Goal: Task Accomplishment & Management: Manage account settings

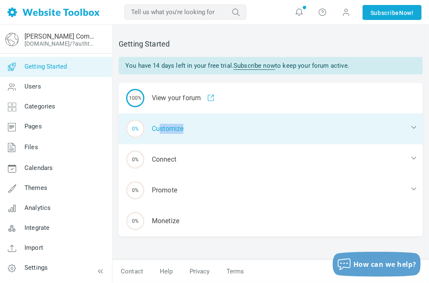
drag, startPoint x: 161, startPoint y: 126, endPoint x: 219, endPoint y: 132, distance: 58.1
click at [219, 132] on div "0% Customize" at bounding box center [271, 128] width 304 height 31
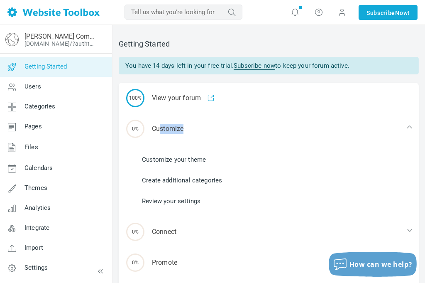
click at [176, 157] on link "Customize your theme" at bounding box center [174, 159] width 64 height 9
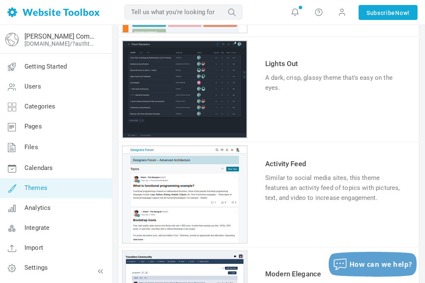
scroll to position [297, 0]
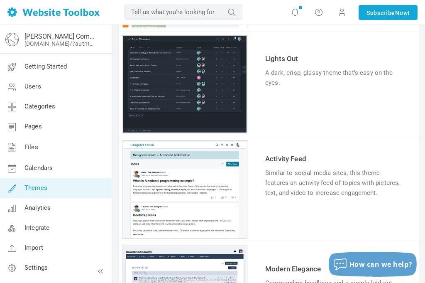
click at [287, 214] on link "Try & Customize" at bounding box center [295, 218] width 61 height 13
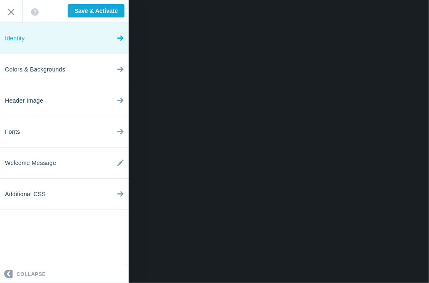
click at [78, 48] on link "Identity" at bounding box center [64, 38] width 129 height 31
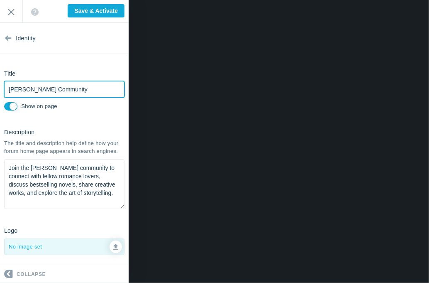
click at [90, 91] on input "[PERSON_NAME] Community" at bounding box center [64, 89] width 120 height 17
drag, startPoint x: 96, startPoint y: 86, endPoint x: -19, endPoint y: 92, distance: 115.6
click at [0, 0] on html "Loading... Loading... Collapse Identity Colors & Backgrounds Header Image Fonts…" at bounding box center [214, 0] width 429 height 0
type input "LV's Love Lair Community"
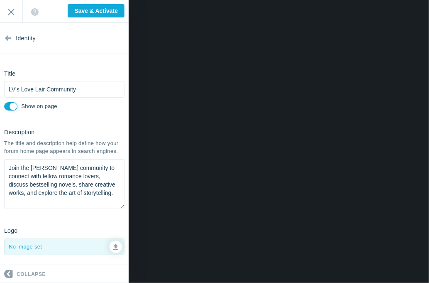
click at [38, 208] on textarea "Join the LaShawn Vasser community to connect with fellow romance lovers, discus…" at bounding box center [64, 184] width 120 height 50
drag, startPoint x: 39, startPoint y: 208, endPoint x: 7, endPoint y: 179, distance: 43.5
click at [7, 179] on textarea "Join the LaShawn Vasser community to connect with fellow romance lovers, discus…" at bounding box center [64, 184] width 120 height 50
paste textarea "Welcome to LV’s Love Lair — your cozy corner for connection, conversation, and …"
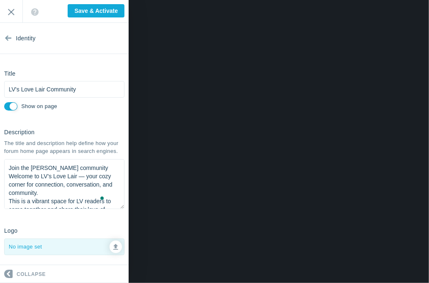
scroll to position [37, 0]
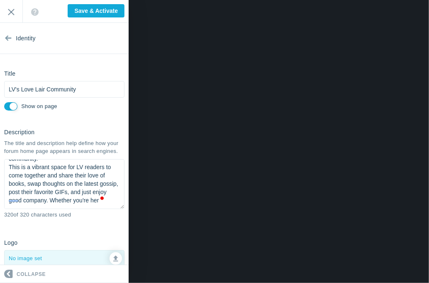
click at [39, 211] on div "Join the LaShawn Vasser community to connect with fellow romance lovers, discus…" at bounding box center [64, 185] width 120 height 52
click at [40, 209] on textarea "Join the LaShawn Vasser community to connect with fellow romance lovers, discus…" at bounding box center [64, 184] width 120 height 50
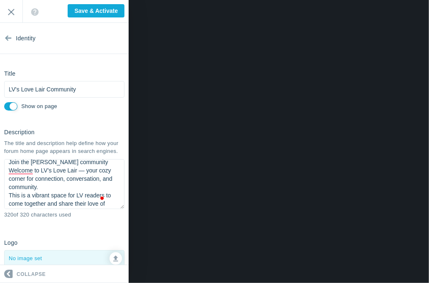
scroll to position [0, 0]
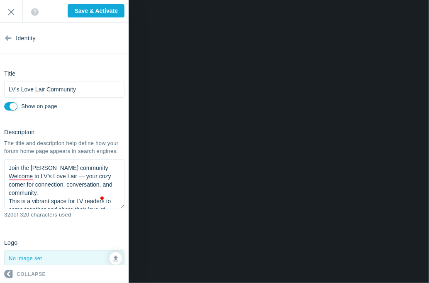
drag, startPoint x: 42, startPoint y: 211, endPoint x: 6, endPoint y: 166, distance: 57.7
click at [6, 166] on div "Description The title and description help define how your forum home page appe…" at bounding box center [64, 174] width 129 height 98
paste textarea "LV’s Love Lair is a cozy space for readers to connect, chat about books, share …"
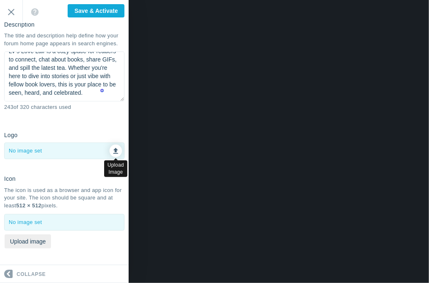
type textarea "LV’s Love Lair is a cozy space for readers to connect, chat about books, share …"
click at [110, 155] on link at bounding box center [116, 151] width 12 height 12
click at [113, 152] on icon at bounding box center [115, 150] width 5 height 6
type input "C:\fakepath\Lashawn vasser (Instagram Post (45)).png"
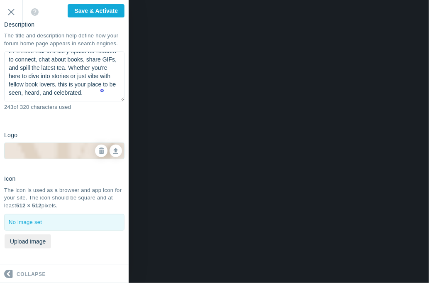
click at [37, 159] on img at bounding box center [65, 151] width 120 height 150
click at [33, 243] on button "Upload image" at bounding box center [28, 241] width 47 height 14
type input "C:\fakepath\Lashawn vasser (512 x 512 px).png"
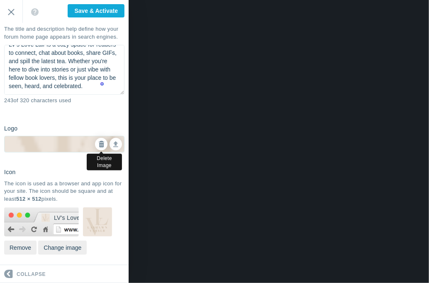
click at [98, 147] on icon at bounding box center [101, 144] width 6 height 6
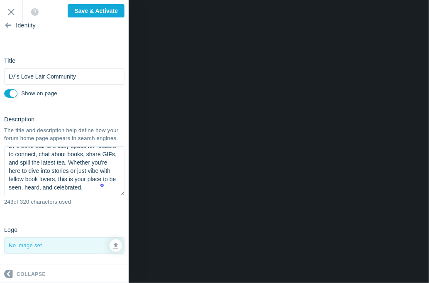
scroll to position [0, 0]
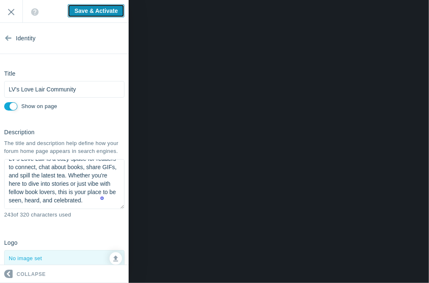
click at [71, 10] on input "Save & Activate" at bounding box center [96, 10] width 57 height 13
type input "Saving..."
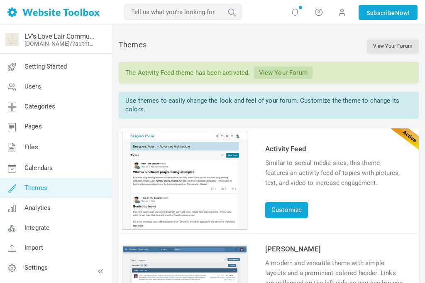
click at [276, 73] on link "View Your Forum" at bounding box center [283, 72] width 59 height 12
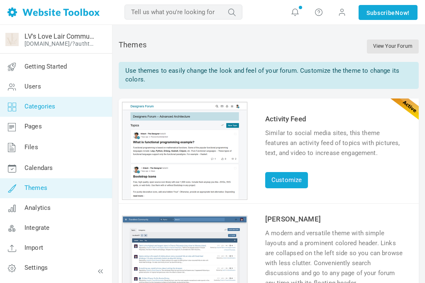
click at [37, 105] on span "Categories" at bounding box center [40, 106] width 31 height 7
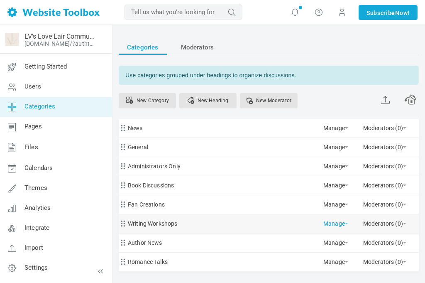
click at [340, 223] on link "Manage" at bounding box center [336, 221] width 25 height 15
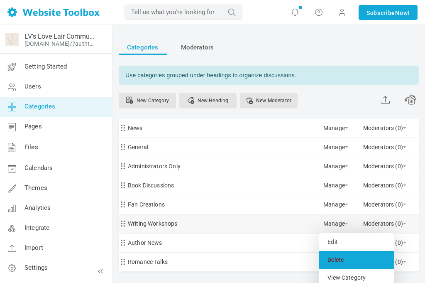
click at [337, 260] on link "Delete" at bounding box center [356, 260] width 75 height 18
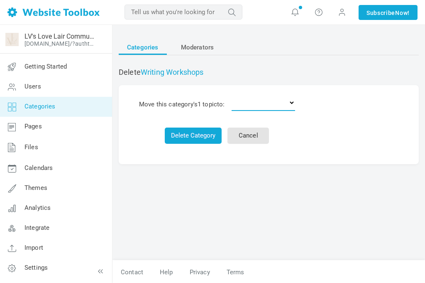
click at [293, 100] on select "Delete the topics News General Administrators Only Book Discussions Fan Creatio…" at bounding box center [264, 102] width 64 height 17
select select "0"
click at [233, 94] on select "Delete the topics News General Administrators Only Book Discussions Fan Creatio…" at bounding box center [264, 102] width 64 height 17
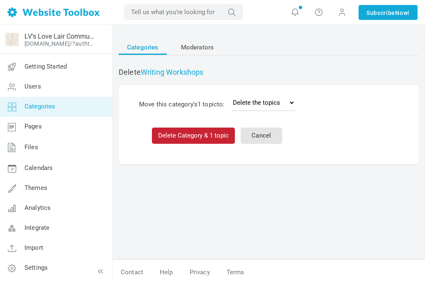
click at [202, 136] on button "Delete Category & 1 topic" at bounding box center [193, 136] width 83 height 16
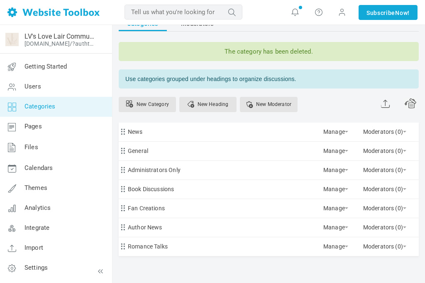
scroll to position [31, 0]
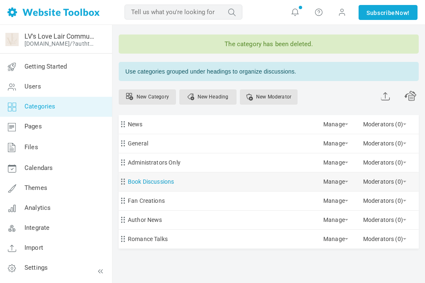
click at [145, 184] on link "Book Discussions" at bounding box center [151, 182] width 46 height 10
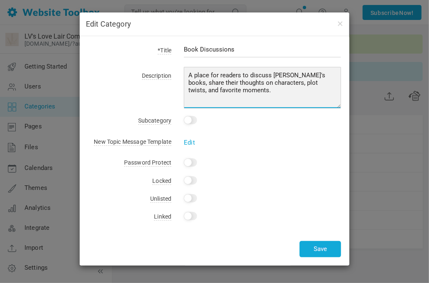
click at [301, 78] on textarea "A place for readers to discuss LaShawn's books, share their thoughts on charact…" at bounding box center [262, 88] width 157 height 42
click at [331, 75] on textarea "A place for readers to discuss LaShawn's books, share their thoughts on charact…" at bounding box center [262, 88] width 157 height 42
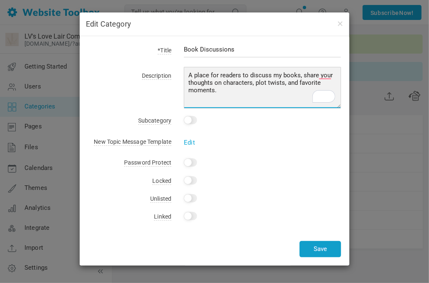
type textarea "A place for readers to discuss my books, share your thoughts on characters, plo…"
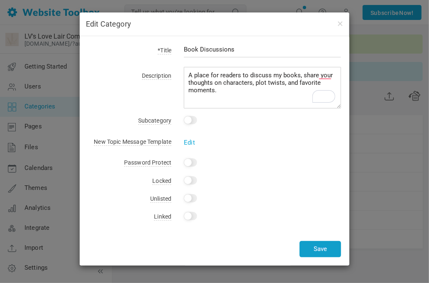
click at [317, 250] on button "Save" at bounding box center [321, 249] width 42 height 16
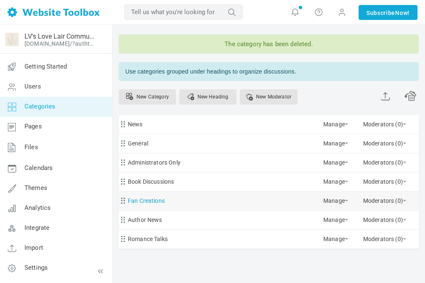
click at [149, 201] on link "Fan Creations" at bounding box center [146, 201] width 37 height 10
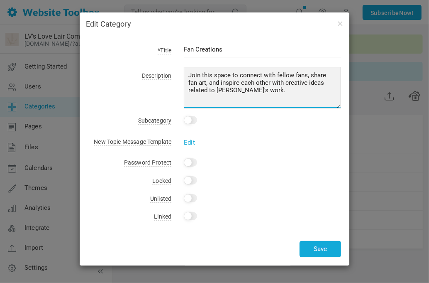
click at [306, 74] on textarea "Join this space to connect with fellow fans, share fan art, and inspire each ot…" at bounding box center [262, 88] width 157 height 42
click at [247, 89] on textarea "Join this space to connect with fellow fans, share fan art, and inspire each ot…" at bounding box center [262, 88] width 157 height 42
type textarea "Join this space to connect with fellow readers, share fan art, and inspire each…"
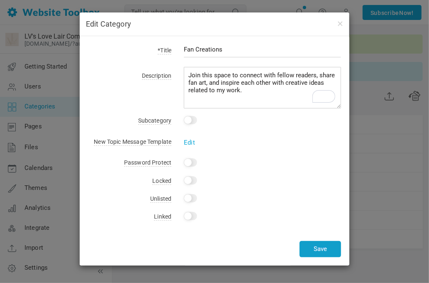
click at [314, 250] on button "Save" at bounding box center [321, 249] width 42 height 16
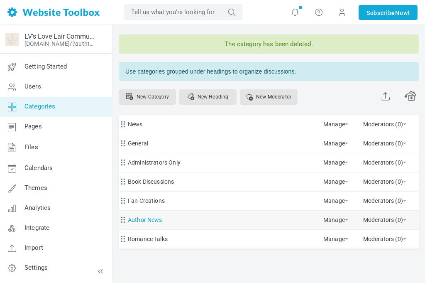
click at [150, 219] on link "Author News" at bounding box center [145, 220] width 34 height 10
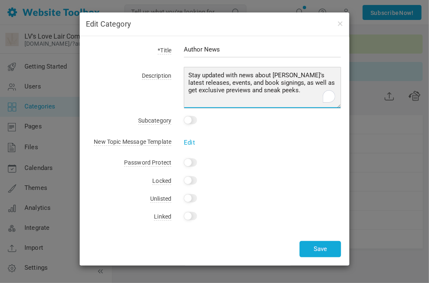
click at [302, 75] on textarea "Stay updated with news about LaShawn's latest releases, events, and book signin…" at bounding box center [262, 88] width 157 height 42
type textarea "Stay updated with news about my latest releases, events, and book signings, as …"
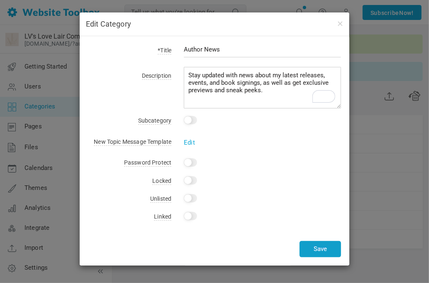
click at [326, 251] on button "Save" at bounding box center [321, 249] width 42 height 16
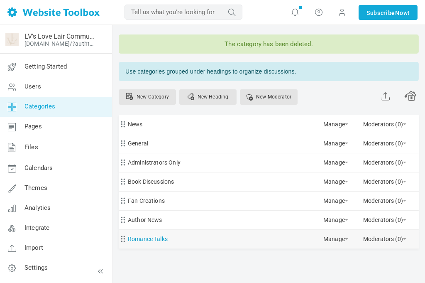
click at [137, 235] on link "Romance Talks" at bounding box center [148, 239] width 40 height 10
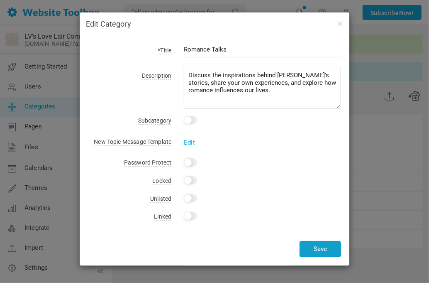
click at [307, 248] on button "Save" at bounding box center [321, 249] width 42 height 16
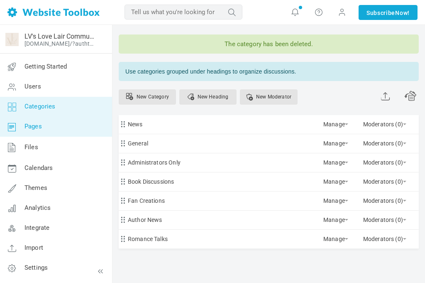
click at [32, 130] on link "Pages" at bounding box center [56, 127] width 113 height 20
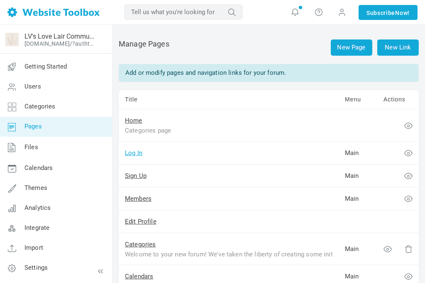
click at [132, 156] on link "Log In" at bounding box center [133, 152] width 17 height 7
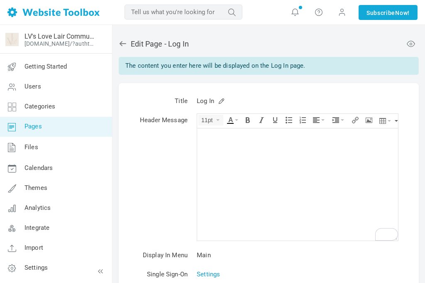
click at [212, 275] on link "Settings" at bounding box center [208, 273] width 23 height 7
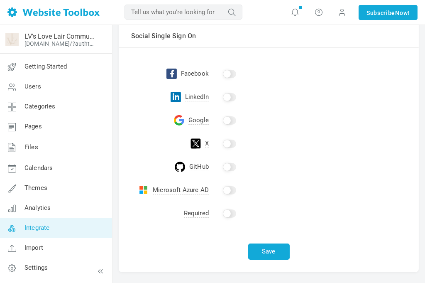
scroll to position [181, 0]
click at [257, 248] on button "Save" at bounding box center [269, 251] width 42 height 16
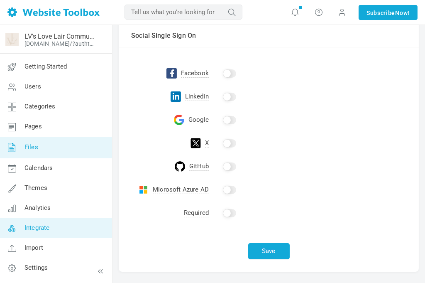
click at [31, 148] on span "Files" at bounding box center [32, 146] width 14 height 7
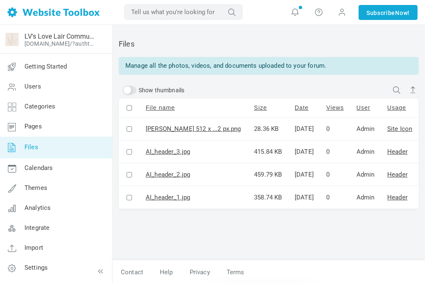
scroll to position [0, 7]
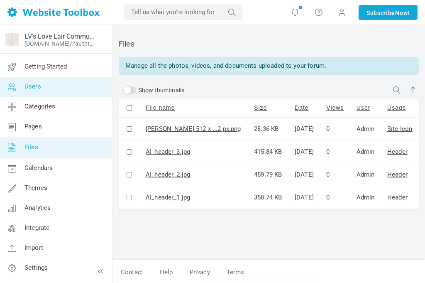
click at [31, 87] on span "Users" at bounding box center [33, 86] width 17 height 7
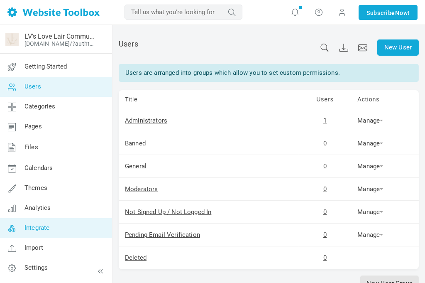
click at [32, 228] on span "Integrate" at bounding box center [37, 227] width 25 height 7
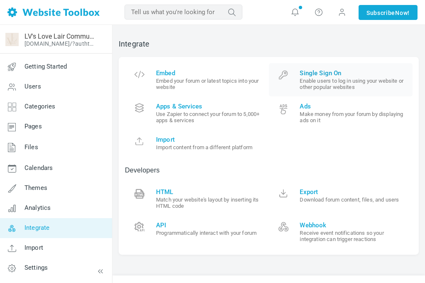
click at [300, 81] on small "Enable users to log in using your website or other popular websites" at bounding box center [353, 84] width 107 height 12
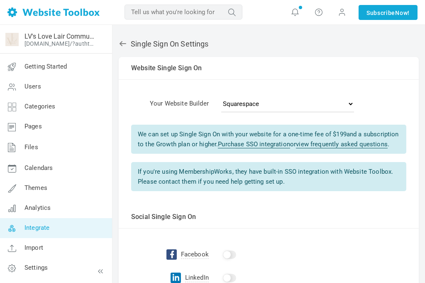
click at [122, 44] on icon at bounding box center [123, 43] width 7 height 5
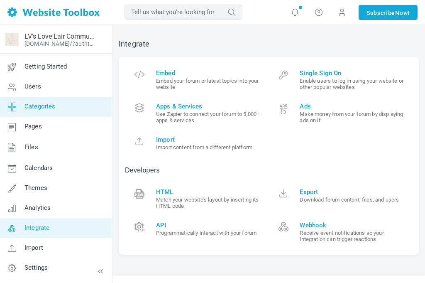
click at [34, 109] on span "Categories" at bounding box center [40, 106] width 31 height 7
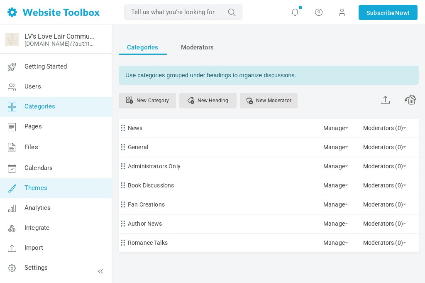
click at [35, 187] on span "Themes" at bounding box center [36, 187] width 23 height 7
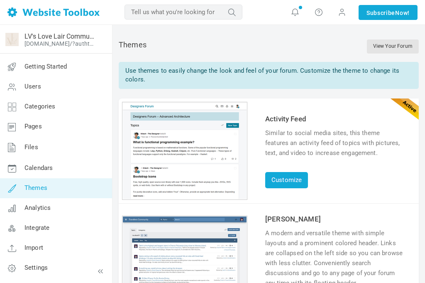
click at [35, 187] on span "Themes" at bounding box center [36, 187] width 23 height 7
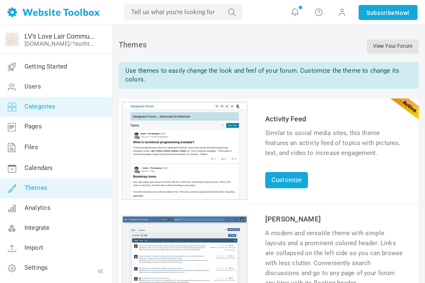
click at [39, 105] on span "Categories" at bounding box center [40, 106] width 31 height 7
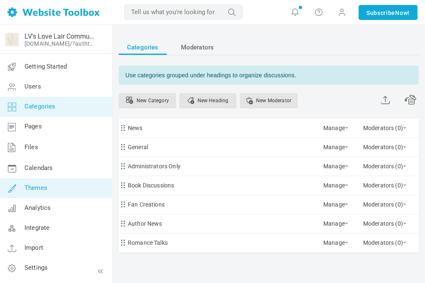
click at [29, 185] on span "Themes" at bounding box center [36, 187] width 23 height 7
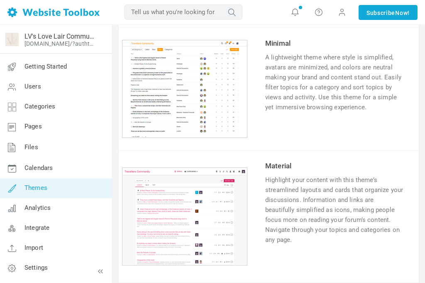
scroll to position [606, 0]
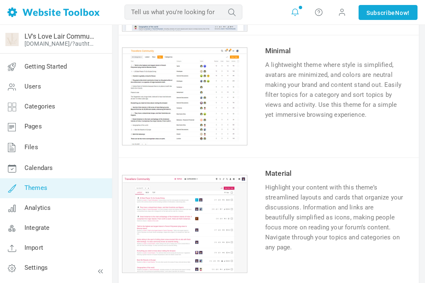
click at [294, 12] on icon at bounding box center [295, 11] width 8 height 9
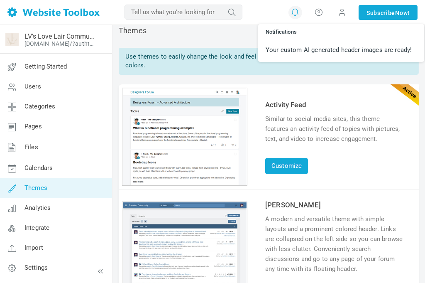
scroll to position [12, 0]
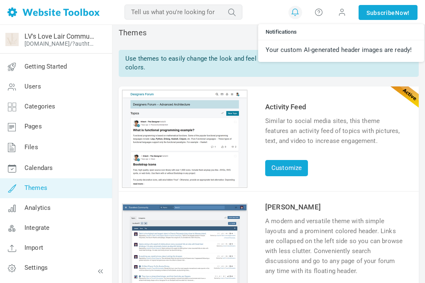
click at [272, 123] on div "Similar to social media sites, this theme features an activity feed of topics w…" at bounding box center [334, 131] width 139 height 30
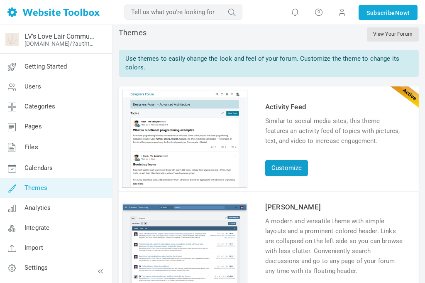
click at [282, 166] on link "Customize" at bounding box center [286, 168] width 43 height 16
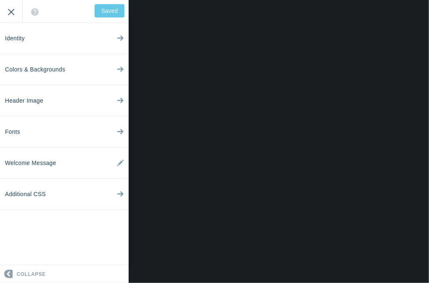
click at [8, 14] on input "Exit" at bounding box center [11, 11] width 22 height 23
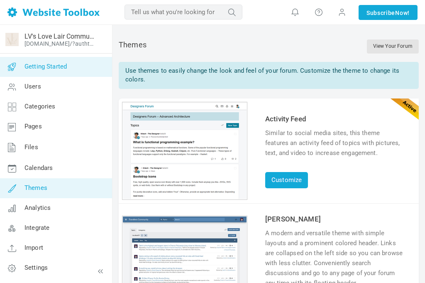
click at [41, 63] on span "Getting Started" at bounding box center [46, 66] width 42 height 7
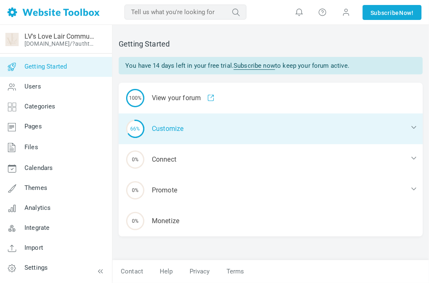
click at [159, 130] on div "66% Customize" at bounding box center [271, 128] width 304 height 31
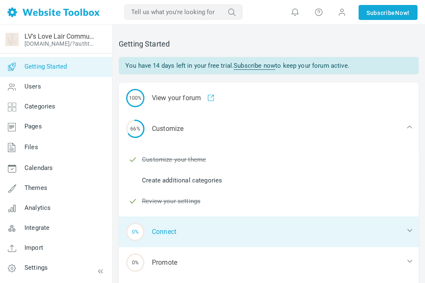
click at [168, 233] on div "0% Connect" at bounding box center [269, 231] width 300 height 31
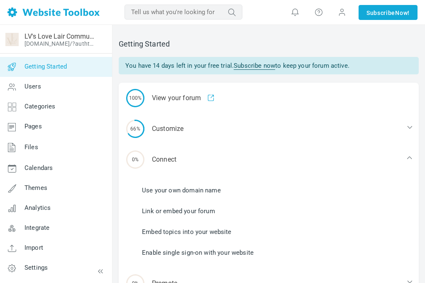
click at [184, 255] on link "Enable single sign-on with your website" at bounding box center [198, 252] width 112 height 9
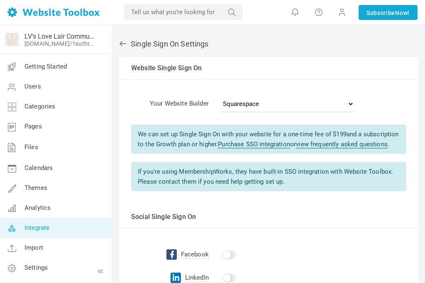
drag, startPoint x: 425, startPoint y: 112, endPoint x: 425, endPoint y: 142, distance: 30.3
click at [425, 142] on html "Loading... MOST RELEVANT MOST RELEVANT Notifications Your custom AI-generated h…" at bounding box center [212, 141] width 425 height 283
click at [119, 44] on icon at bounding box center [123, 43] width 8 height 8
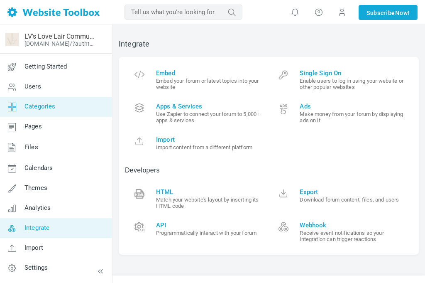
click at [34, 110] on link "Categories" at bounding box center [56, 107] width 113 height 20
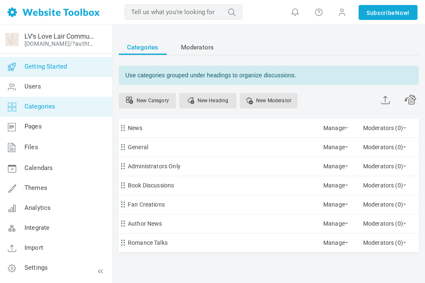
click at [28, 65] on span "Getting Started" at bounding box center [46, 66] width 42 height 7
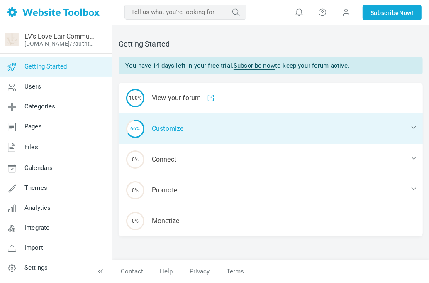
click at [161, 128] on div "66% Customize" at bounding box center [271, 128] width 304 height 31
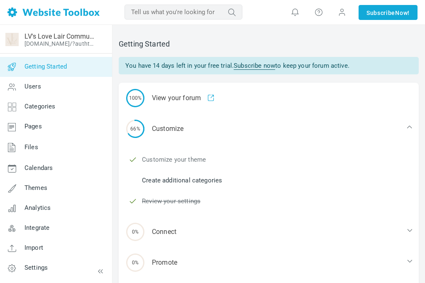
click at [174, 156] on link "Customize your theme" at bounding box center [174, 159] width 64 height 9
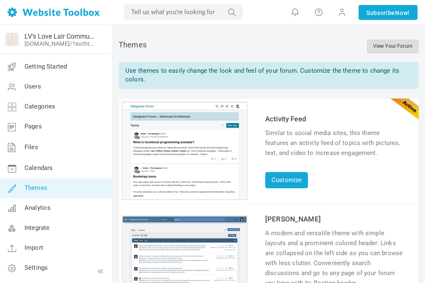
click at [380, 44] on link "View Your Forum" at bounding box center [393, 46] width 52 height 14
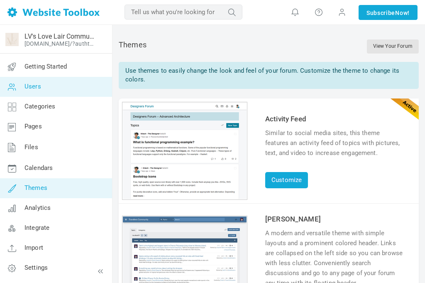
click at [38, 89] on span "Users" at bounding box center [33, 86] width 17 height 7
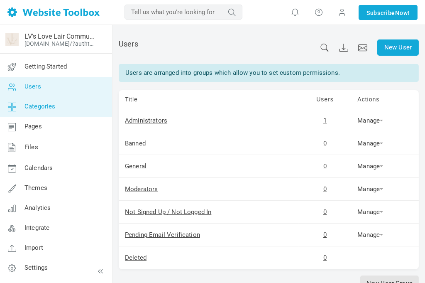
click at [42, 108] on span "Categories" at bounding box center [40, 106] width 31 height 7
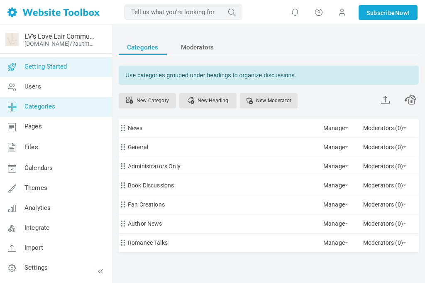
click at [38, 71] on link "Getting Started" at bounding box center [56, 67] width 113 height 20
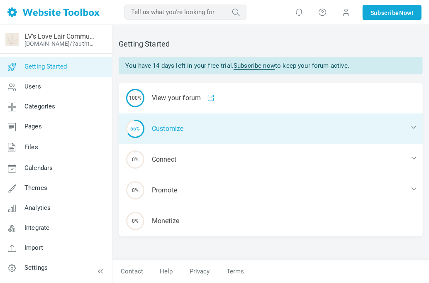
click at [176, 129] on div "66% Customize" at bounding box center [271, 128] width 304 height 31
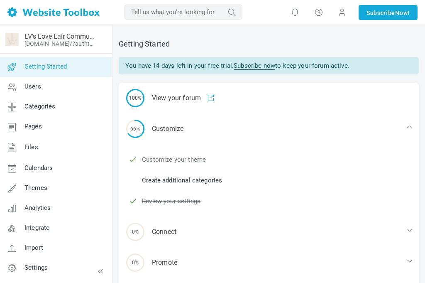
click at [180, 159] on link "Customize your theme" at bounding box center [174, 159] width 64 height 9
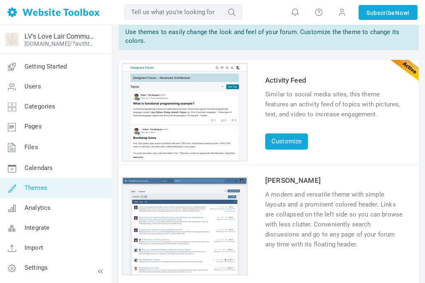
scroll to position [36, 0]
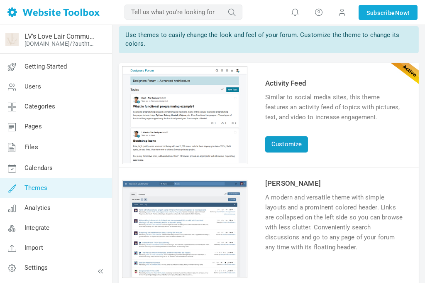
click at [284, 145] on link "Customize" at bounding box center [286, 144] width 43 height 16
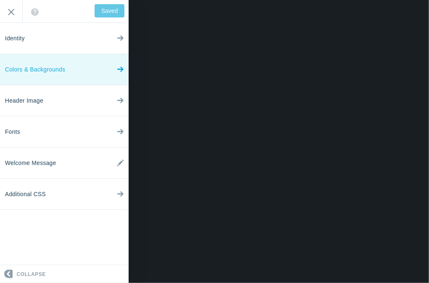
click at [56, 71] on span "Colors & Backgrounds" at bounding box center [35, 69] width 60 height 31
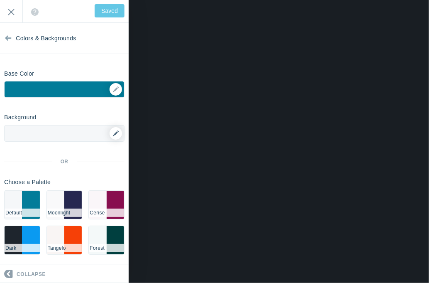
click at [113, 132] on icon at bounding box center [116, 133] width 6 height 6
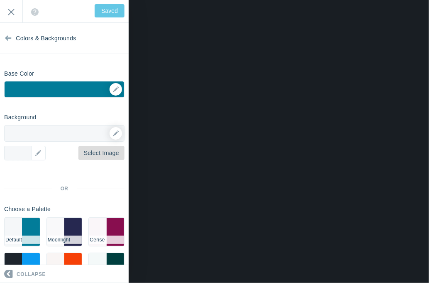
click at [93, 154] on link "Select Image" at bounding box center [101, 153] width 46 height 14
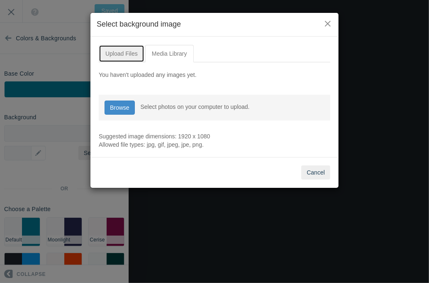
click at [123, 54] on link "Upload Files" at bounding box center [122, 53] width 46 height 17
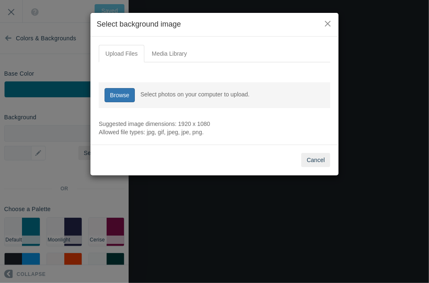
click at [123, 95] on link "Browse" at bounding box center [120, 95] width 30 height 14
click at [130, 97] on input "file" at bounding box center [119, 94] width 30 height 14
type input "C:\fakepath\Lashawn vasser (Instagram Post (45)).png"
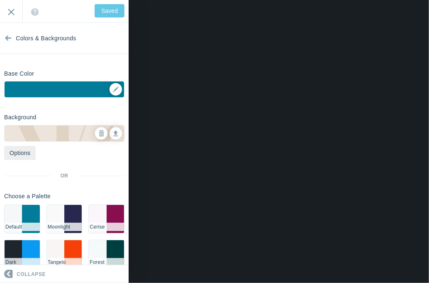
type input "Save"
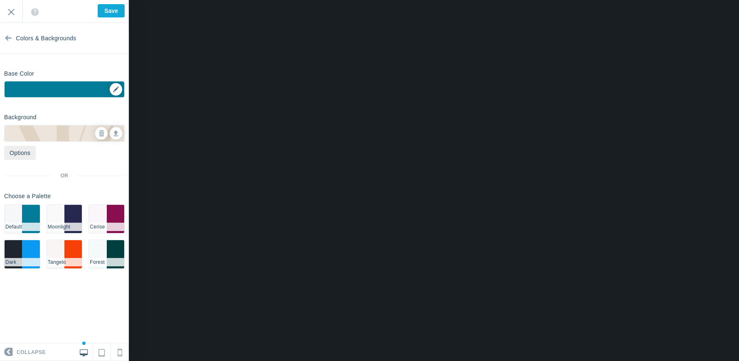
click at [111, 91] on div "▼" at bounding box center [65, 91] width 120 height 21
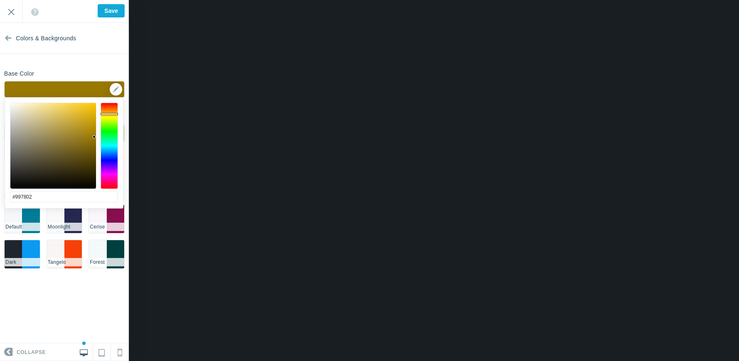
drag, startPoint x: 101, startPoint y: 147, endPoint x: 110, endPoint y: 114, distance: 34.9
click at [110, 114] on div at bounding box center [109, 114] width 17 height 2
type input "#8c731b"
drag, startPoint x: 92, startPoint y: 136, endPoint x: 79, endPoint y: 141, distance: 14.0
click at [79, 141] on div at bounding box center [79, 141] width 3 height 3
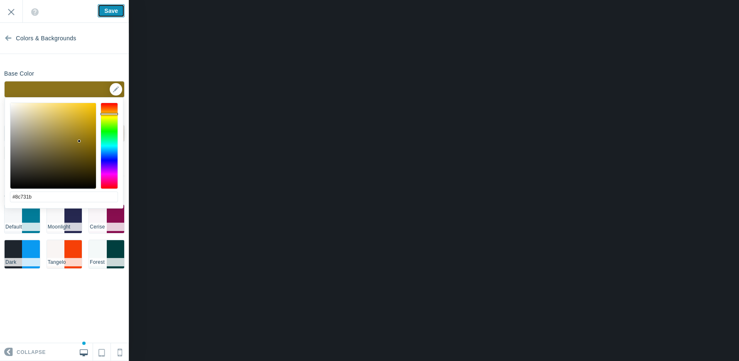
click at [108, 10] on input "Save" at bounding box center [111, 10] width 27 height 13
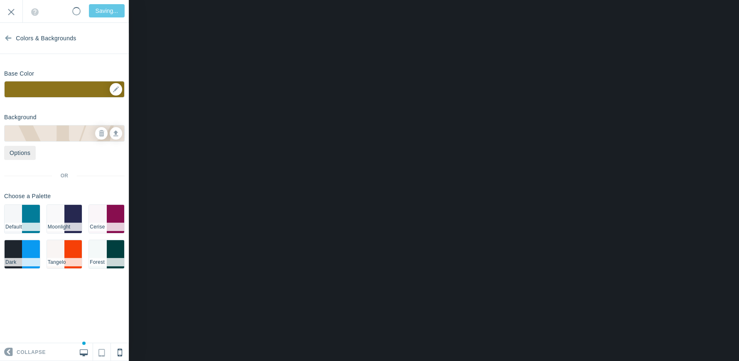
type input "Saved"
click at [123, 282] on link at bounding box center [120, 351] width 18 height 17
click at [105, 282] on link at bounding box center [102, 351] width 18 height 17
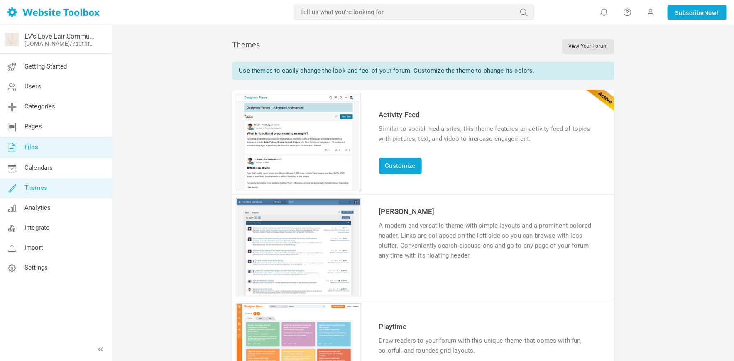
click at [36, 145] on span "Files" at bounding box center [32, 146] width 14 height 7
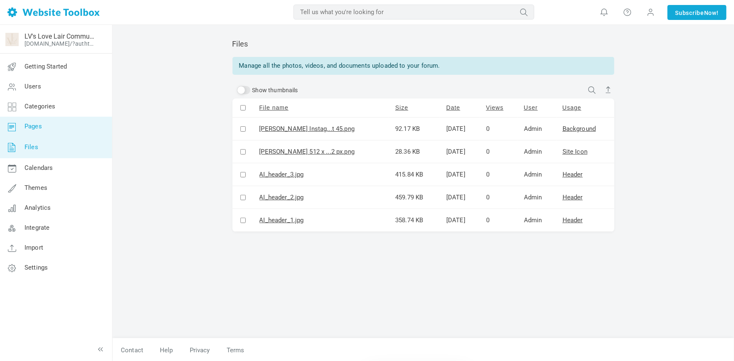
click at [34, 128] on span "Pages" at bounding box center [33, 126] width 17 height 7
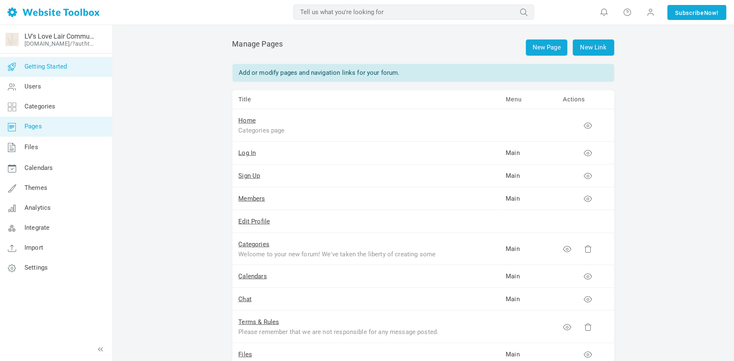
click at [38, 63] on span "Getting Started" at bounding box center [46, 66] width 42 height 7
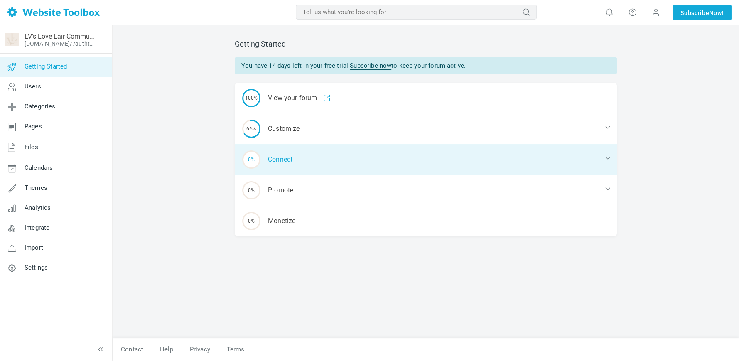
click at [291, 158] on div "0% Connect" at bounding box center [426, 159] width 382 height 31
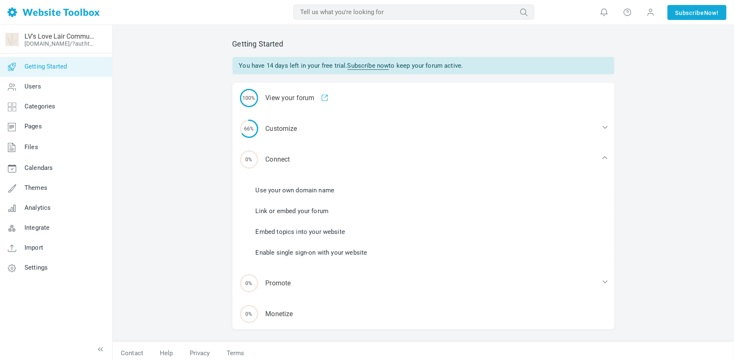
click at [283, 209] on link "Link or embed your forum" at bounding box center [292, 210] width 73 height 9
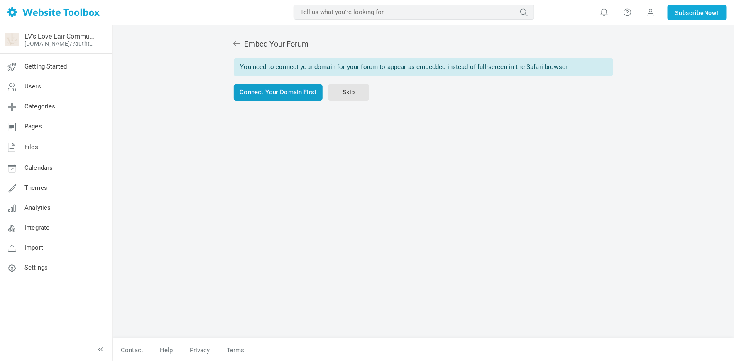
click at [301, 94] on link "Connect Your Domain First" at bounding box center [278, 92] width 89 height 16
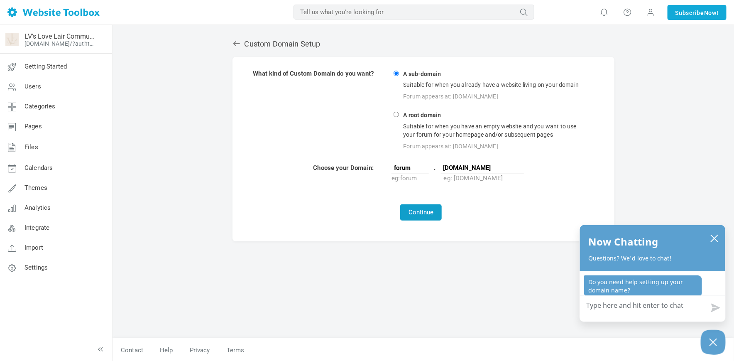
click at [421, 212] on button "Continue" at bounding box center [421, 212] width 42 height 16
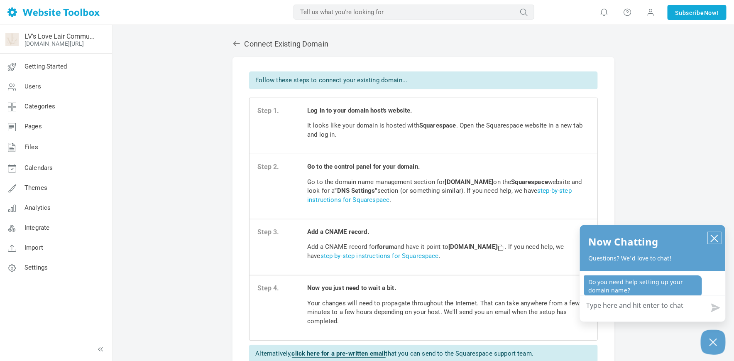
click at [718, 237] on icon "close chatbox" at bounding box center [715, 238] width 8 height 8
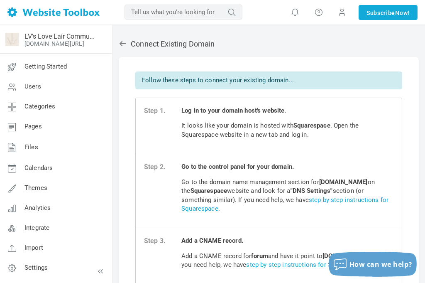
click at [120, 42] on icon at bounding box center [123, 43] width 7 height 5
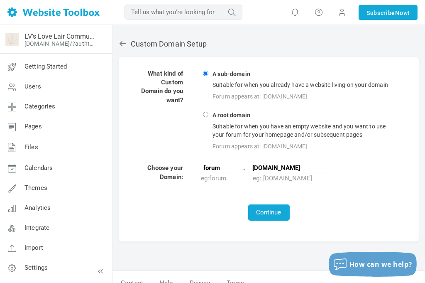
drag, startPoint x: 251, startPoint y: 169, endPoint x: 321, endPoint y: 167, distance: 69.8
click at [321, 167] on input "[DOMAIN_NAME]" at bounding box center [291, 168] width 83 height 12
click at [308, 167] on input "[DOMAIN_NAME]" at bounding box center [291, 168] width 83 height 12
paste input "https://www.lashawnvasser.com/"
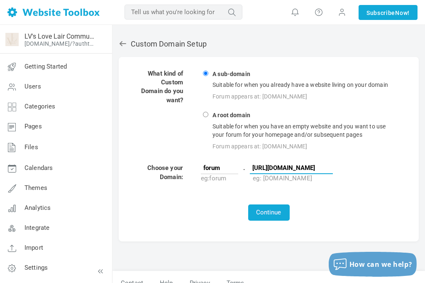
click at [253, 168] on input "https://www.lashawnvasser.com/" at bounding box center [291, 168] width 83 height 12
click at [328, 167] on input "httpshttps://www.lashawnvasser.com/" at bounding box center [291, 168] width 83 height 12
type input "httpshttps://[DOMAIN_NAME]"
click at [263, 212] on button "Continue" at bounding box center [269, 212] width 42 height 16
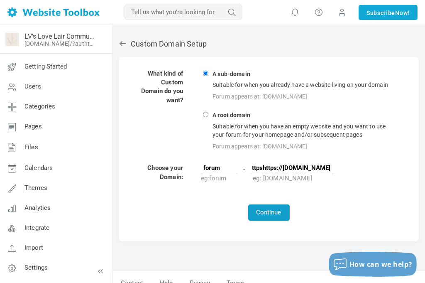
scroll to position [0, 0]
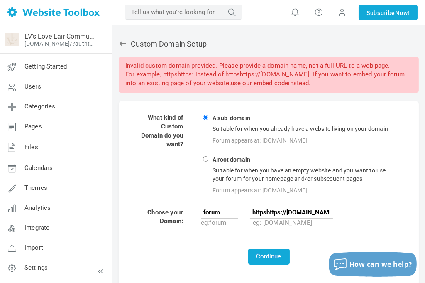
click at [301, 213] on input "httpshttps://[DOMAIN_NAME]" at bounding box center [291, 212] width 83 height 12
type input "[DOMAIN_NAME]"
click at [257, 255] on button "Continue" at bounding box center [269, 256] width 42 height 16
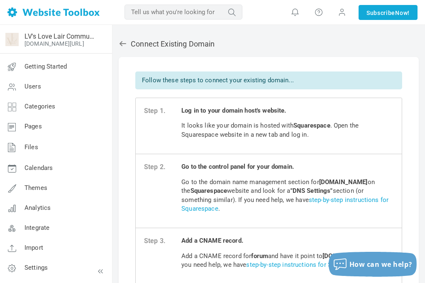
click at [124, 41] on icon at bounding box center [123, 43] width 8 height 8
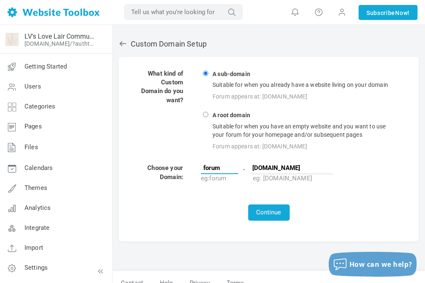
drag, startPoint x: 225, startPoint y: 171, endPoint x: 199, endPoint y: 168, distance: 25.5
click at [199, 168] on tr "Choose your Domain: forum . [DOMAIN_NAME] eg: forum eg: [DOMAIN_NAME]" at bounding box center [269, 173] width 260 height 20
type input "Lair"
click at [260, 212] on button "Continue" at bounding box center [269, 212] width 42 height 16
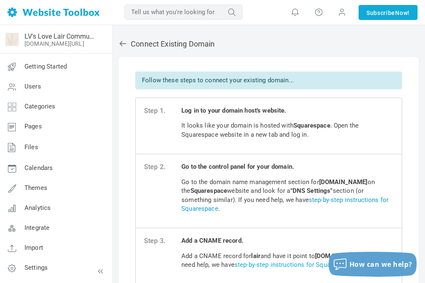
click at [356, 199] on link "step-by-step instructions for Squarespace" at bounding box center [284, 204] width 207 height 16
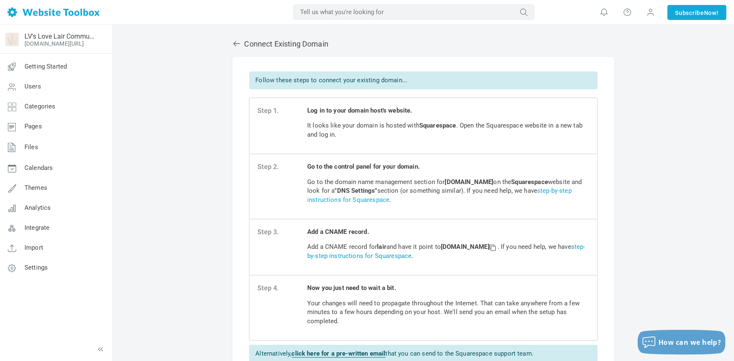
click at [382, 256] on link "step-by-step instructions for Squarespace" at bounding box center [446, 251] width 278 height 16
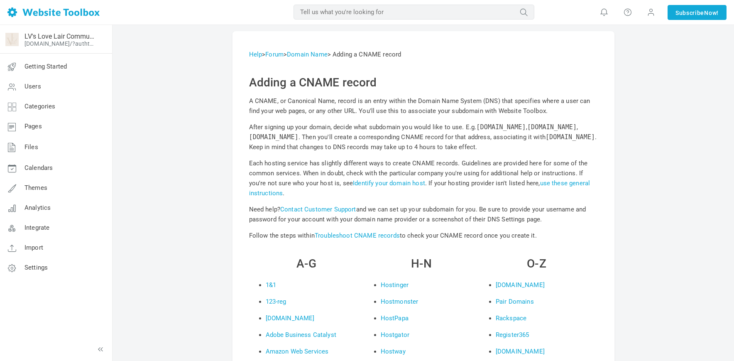
scroll to position [10877, 0]
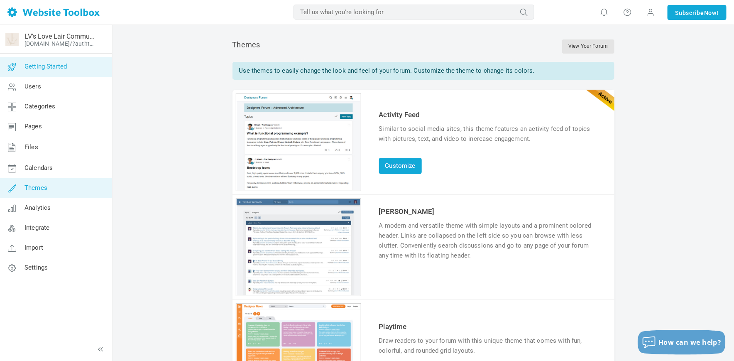
click at [41, 69] on span "Getting Started" at bounding box center [46, 66] width 42 height 7
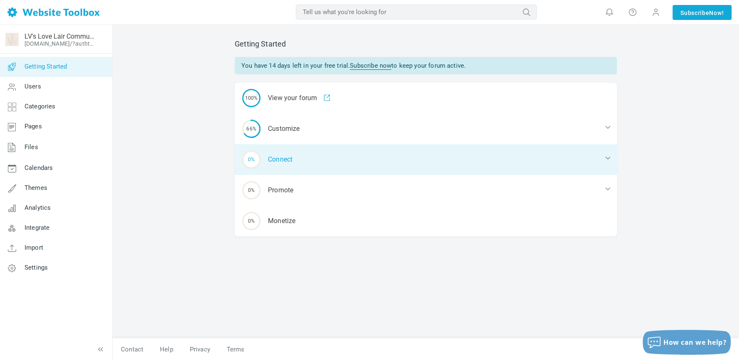
click at [277, 159] on div "0% Connect" at bounding box center [426, 159] width 382 height 31
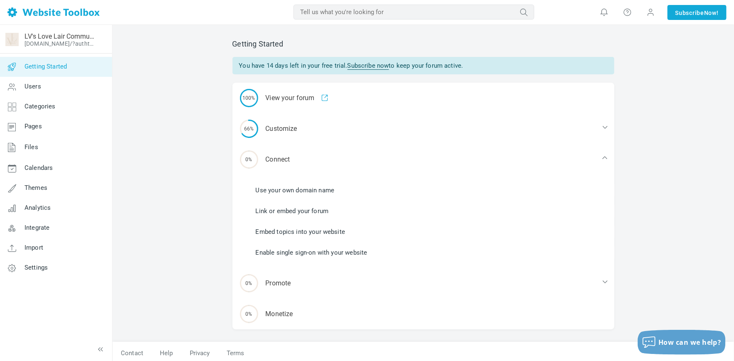
click at [282, 191] on link "Use your own domain name" at bounding box center [295, 190] width 79 height 9
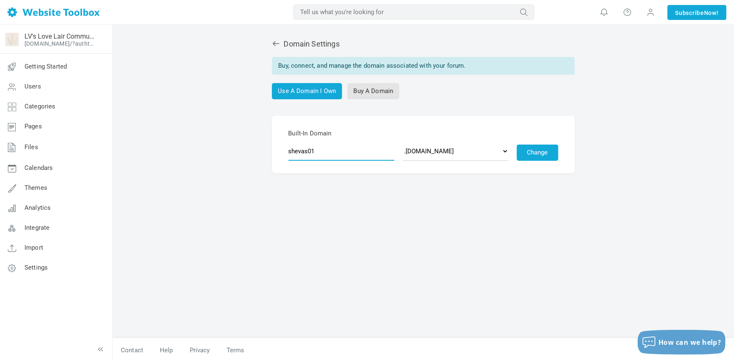
click at [317, 150] on input "shevas01" at bounding box center [342, 151] width 106 height 19
click at [531, 155] on button "Change" at bounding box center [538, 153] width 42 height 16
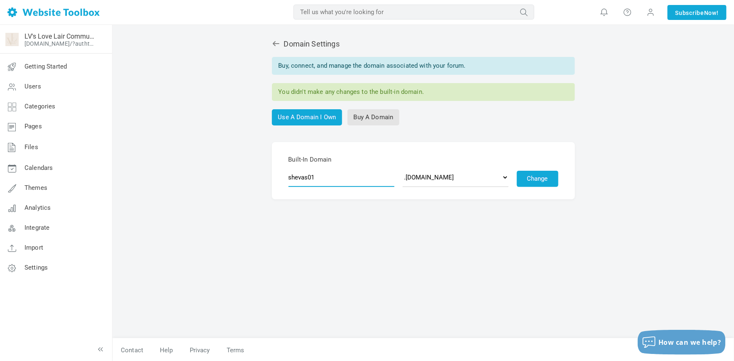
click at [333, 182] on input "shevas01" at bounding box center [342, 177] width 106 height 19
click at [273, 43] on icon at bounding box center [275, 43] width 7 height 5
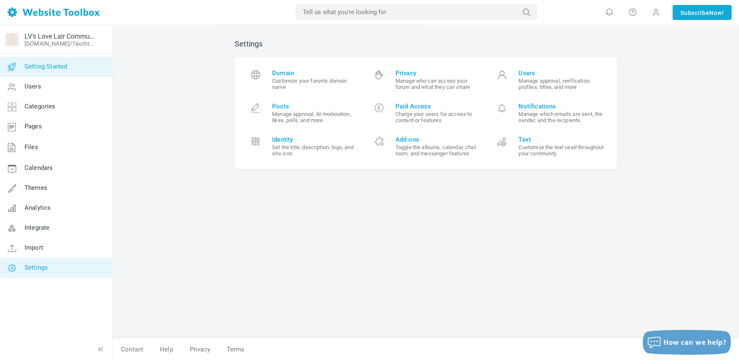
click at [50, 64] on span "Getting Started" at bounding box center [46, 66] width 42 height 7
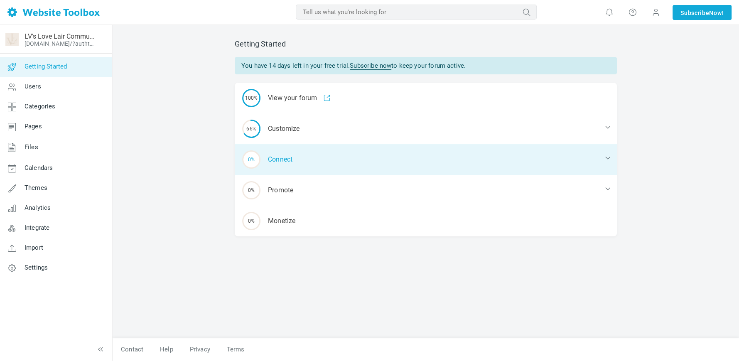
click at [283, 162] on div "0% Connect" at bounding box center [426, 159] width 382 height 31
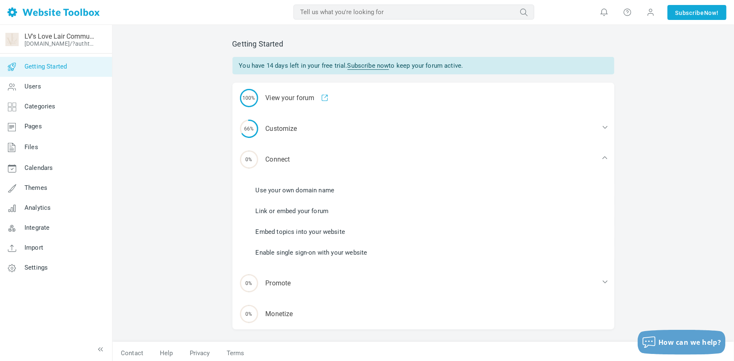
click at [299, 212] on link "Link or embed your forum" at bounding box center [292, 210] width 73 height 9
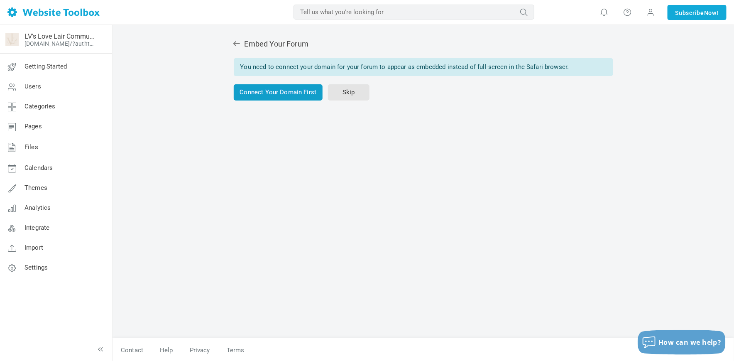
click at [289, 92] on link "Connect Your Domain First" at bounding box center [278, 92] width 89 height 16
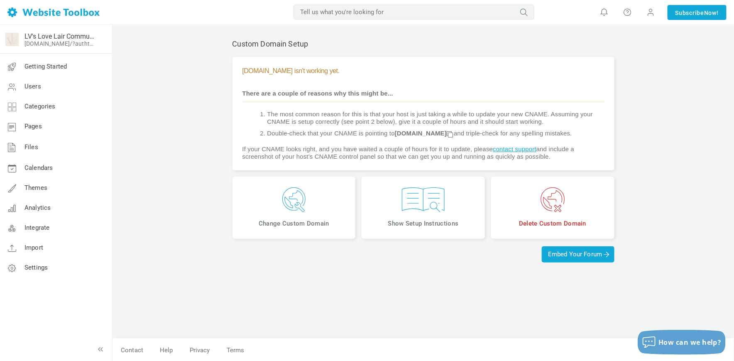
click at [405, 228] on span "Show Setup Instructions" at bounding box center [423, 223] width 111 height 8
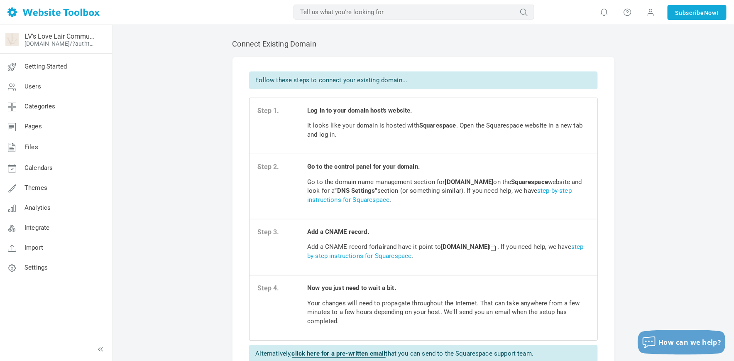
drag, startPoint x: 445, startPoint y: 247, endPoint x: 525, endPoint y: 248, distance: 79.3
click at [498, 248] on strong "[DOMAIN_NAME]" at bounding box center [469, 246] width 56 height 7
copy strong "[DOMAIN_NAME]"
click at [412, 255] on link "step-by-step instructions for Squarespace" at bounding box center [446, 251] width 278 height 16
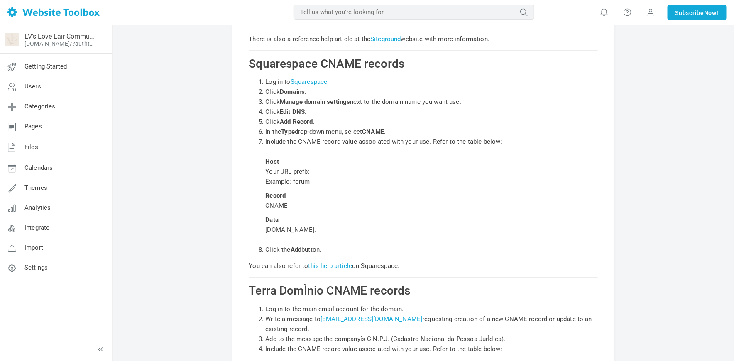
scroll to position [10877, 0]
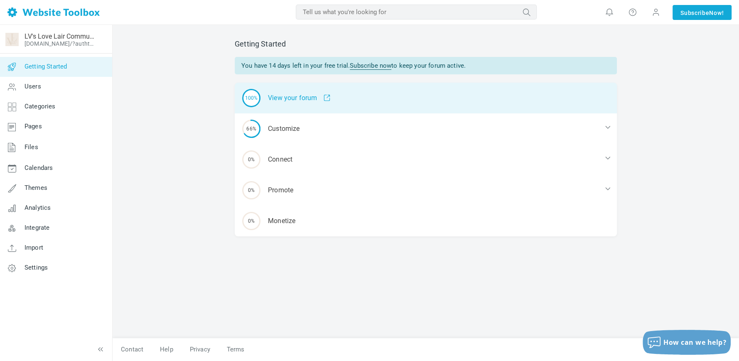
click at [275, 101] on div "100% View your forum" at bounding box center [426, 98] width 382 height 31
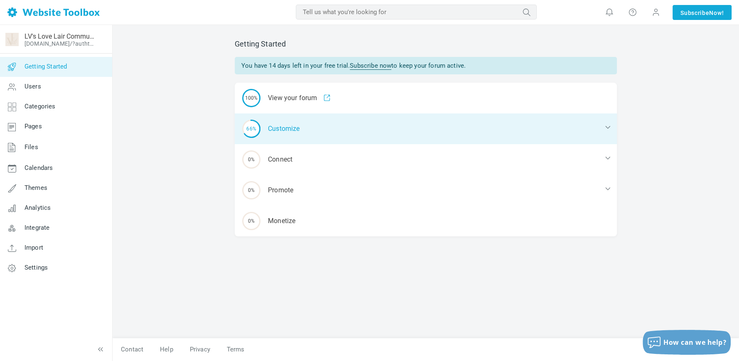
click at [293, 126] on div "66% Customize" at bounding box center [426, 128] width 382 height 31
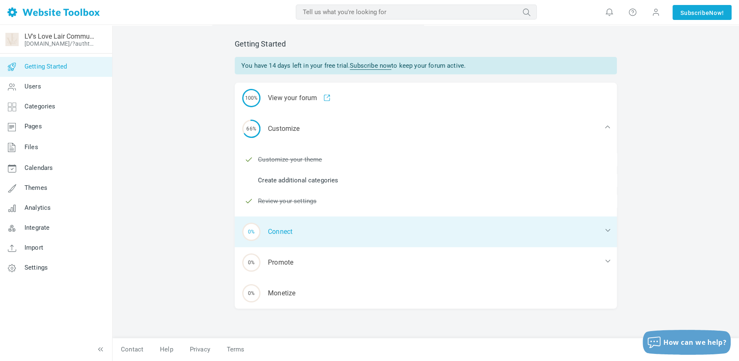
click at [286, 230] on div "0% Connect" at bounding box center [426, 231] width 382 height 31
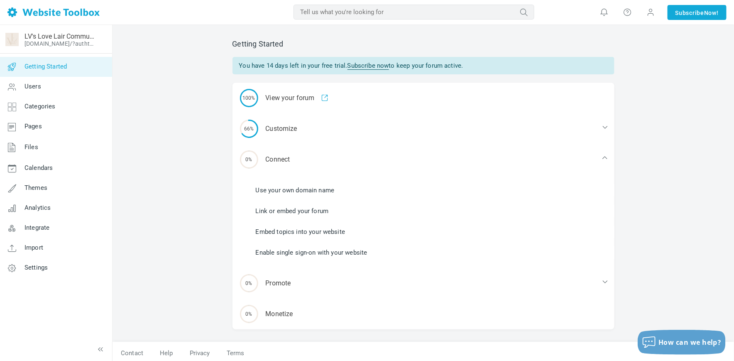
click at [286, 213] on link "Link or embed your forum" at bounding box center [292, 210] width 73 height 9
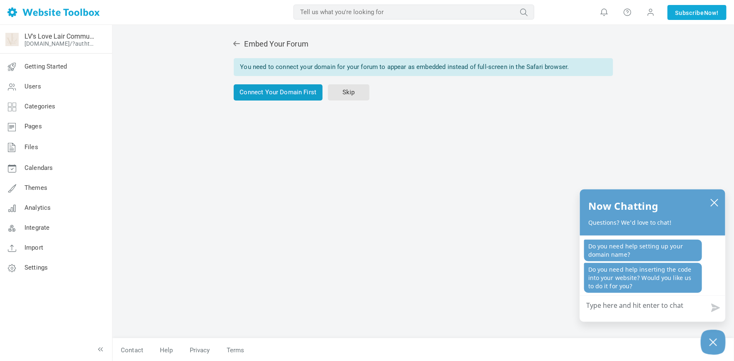
click at [263, 92] on link "Connect Your Domain First" at bounding box center [278, 92] width 89 height 16
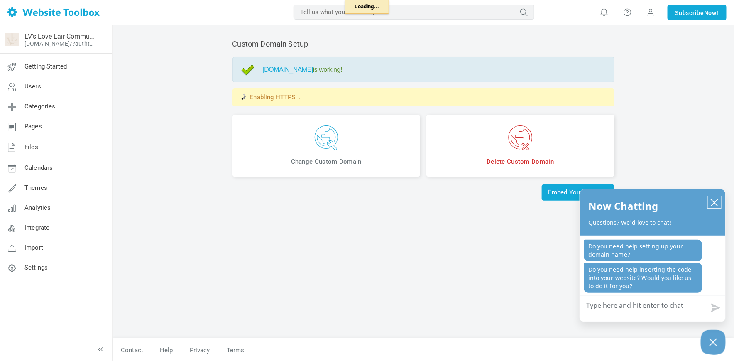
click at [719, 204] on button "close chatbox" at bounding box center [714, 202] width 13 height 12
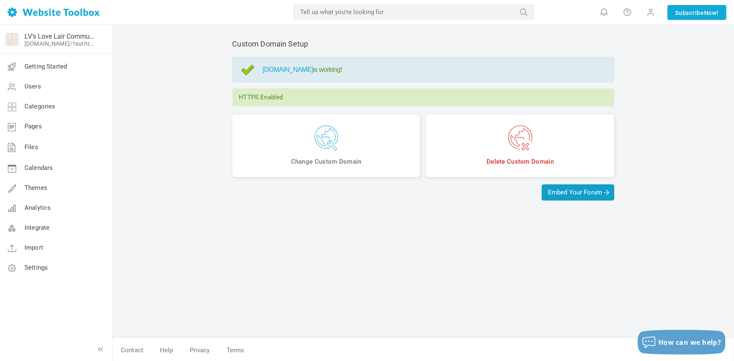
click at [562, 194] on span "Embed Your Forum" at bounding box center [578, 192] width 60 height 7
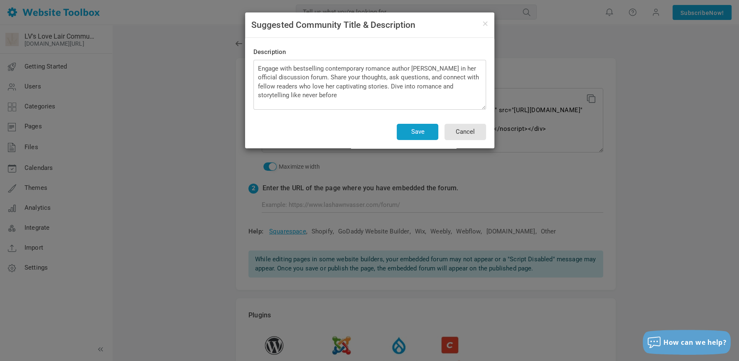
click at [409, 136] on button "Save" at bounding box center [418, 132] width 42 height 16
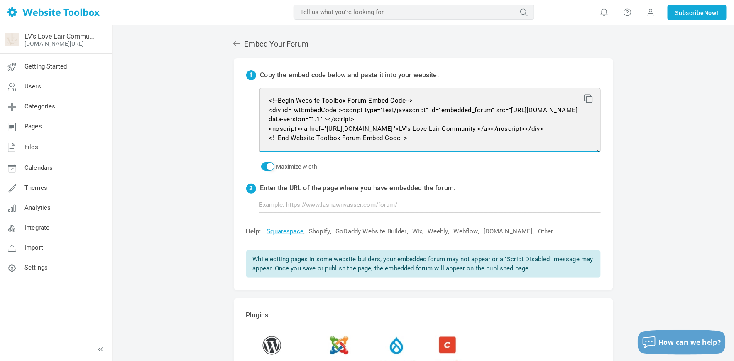
click at [407, 137] on textarea "<!--Begin Website Toolbox Forum Embed Code--> <div id="wtEmbedCode"><script typ…" at bounding box center [430, 120] width 341 height 64
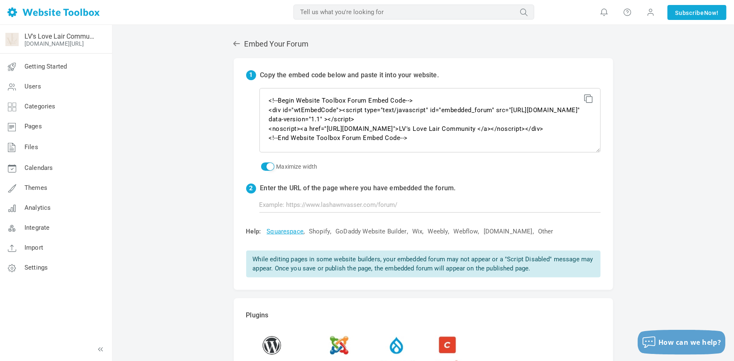
click at [589, 98] on icon at bounding box center [588, 97] width 6 height 6
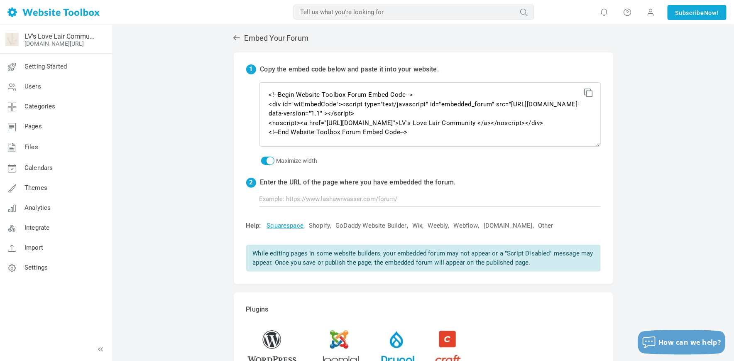
scroll to position [5, 0]
click at [235, 39] on icon at bounding box center [237, 38] width 8 height 8
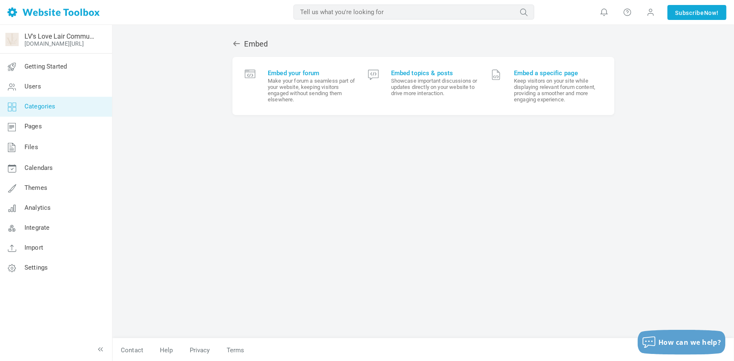
click at [36, 103] on span "Categories" at bounding box center [40, 106] width 31 height 7
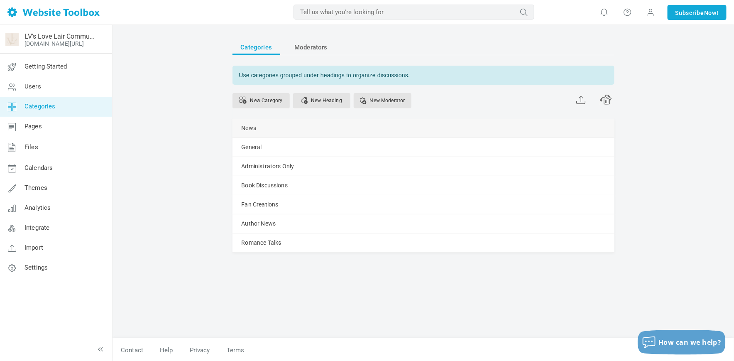
drag, startPoint x: 254, startPoint y: 223, endPoint x: 249, endPoint y: 120, distance: 103.5
click at [249, 120] on ul "News [GEOGRAPHIC_DATA] Edit [GEOGRAPHIC_DATA] View Category Change Permissions …" at bounding box center [424, 186] width 382 height 134
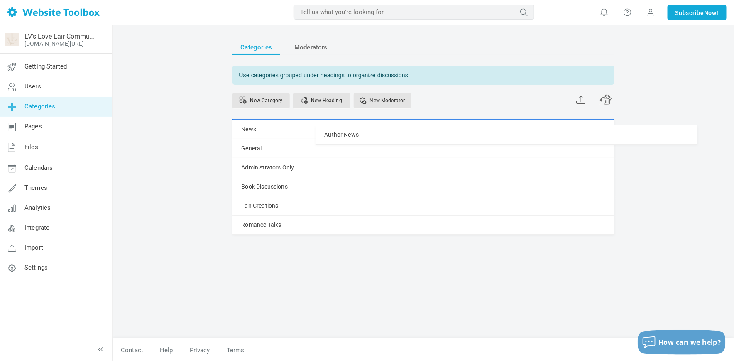
drag, startPoint x: 237, startPoint y: 223, endPoint x: 230, endPoint y: 125, distance: 98.7
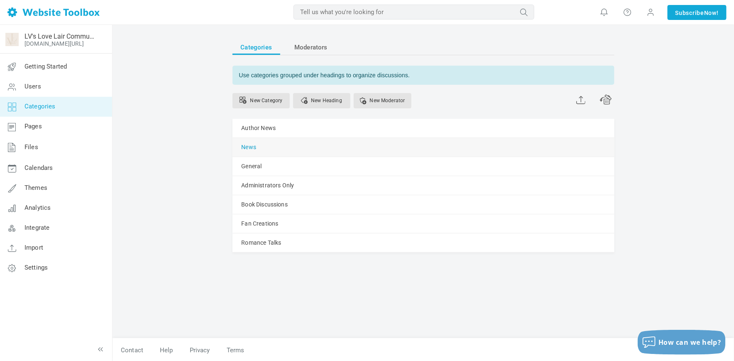
click at [247, 148] on link "News" at bounding box center [249, 147] width 15 height 10
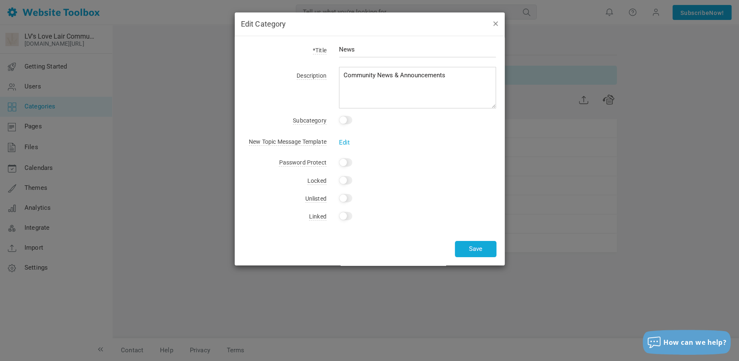
click at [492, 25] on button "button" at bounding box center [495, 23] width 7 height 9
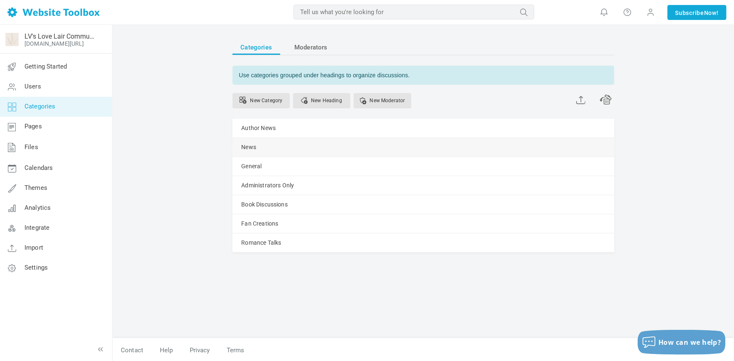
click at [304, 144] on div "News Manage Edit Delete View Category Change Permissions Copy Permissions Priva…" at bounding box center [424, 147] width 382 height 19
click at [0, 0] on link "Manage" at bounding box center [0, 0] width 0 height 0
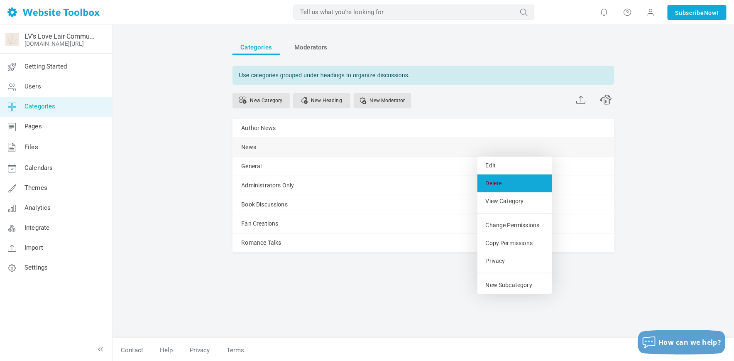
click at [498, 183] on link "Delete" at bounding box center [515, 183] width 75 height 18
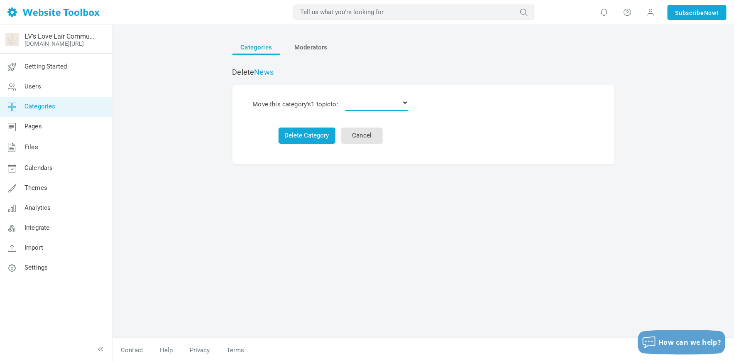
click at [402, 104] on select "Delete the topics Author News General Administrators Only Book Discussions Fan …" at bounding box center [377, 102] width 64 height 17
select select "0"
click at [347, 94] on select "Delete the topics Author News General Administrators Only Book Discussions Fan …" at bounding box center [377, 102] width 64 height 17
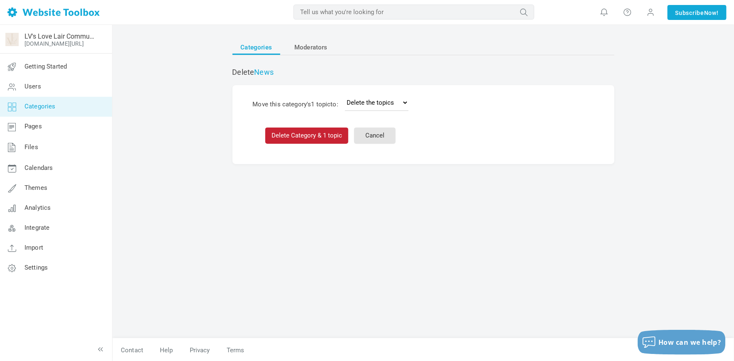
click at [329, 138] on button "Delete Category & 1 topic" at bounding box center [306, 136] width 83 height 16
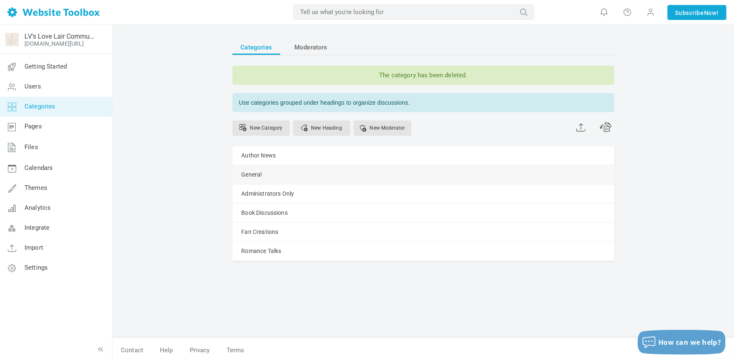
click at [0, 0] on span at bounding box center [0, 0] width 0 height 0
click at [0, 0] on link "Manage" at bounding box center [0, 0] width 0 height 0
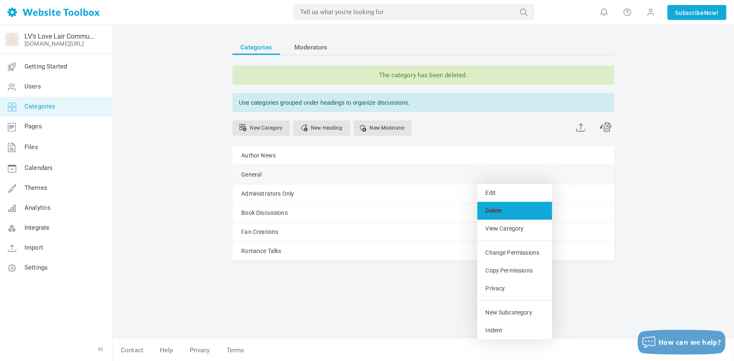
click at [495, 209] on link "Delete" at bounding box center [515, 211] width 75 height 18
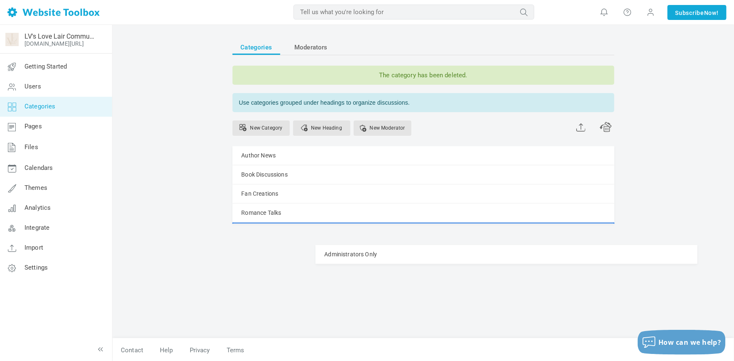
drag, startPoint x: 237, startPoint y: 175, endPoint x: 200, endPoint y: 245, distance: 78.6
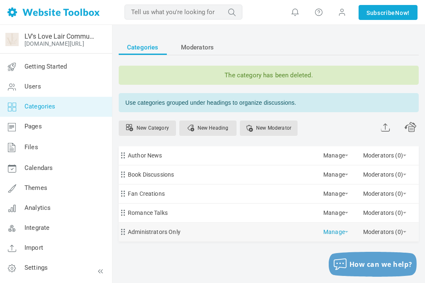
click at [329, 233] on link "Manage" at bounding box center [336, 230] width 25 height 15
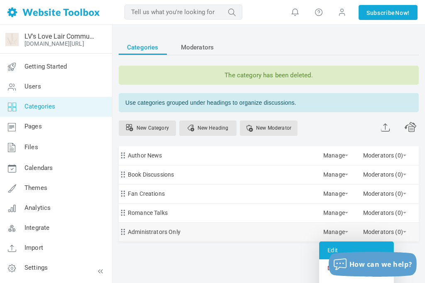
click at [332, 250] on link "Edit" at bounding box center [356, 250] width 75 height 18
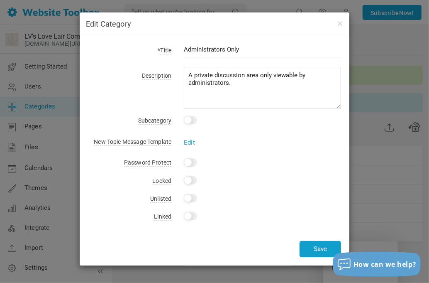
click at [323, 250] on button "Save" at bounding box center [321, 249] width 42 height 16
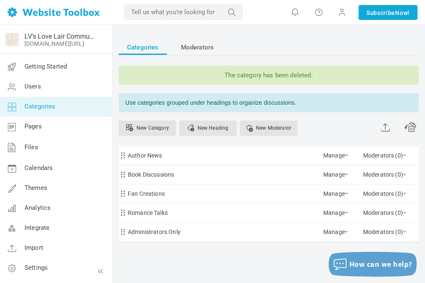
click at [368, 48] on ul "Categories Moderators" at bounding box center [269, 47] width 300 height 15
click at [242, 257] on div "Categories Moderators The category has been deleted. Use categories grouped und…" at bounding box center [269, 156] width 300 height 232
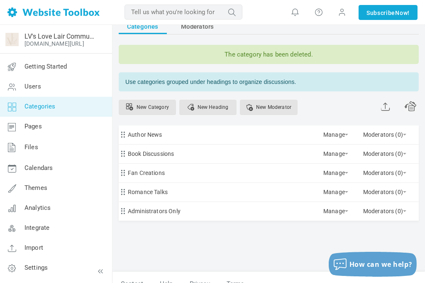
scroll to position [32, 0]
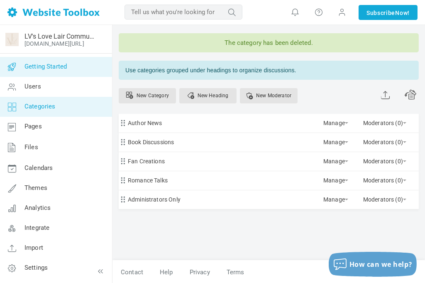
click at [32, 66] on span "Getting Started" at bounding box center [46, 66] width 42 height 7
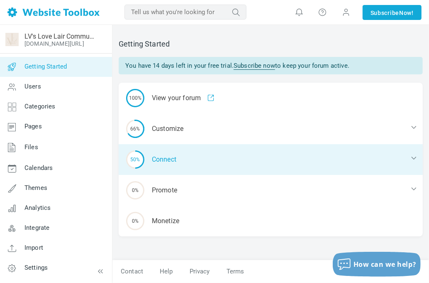
click at [412, 155] on icon at bounding box center [414, 158] width 8 height 8
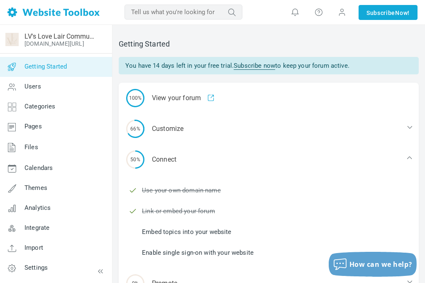
click at [213, 254] on link "Enable single sign-on with your website" at bounding box center [198, 252] width 112 height 9
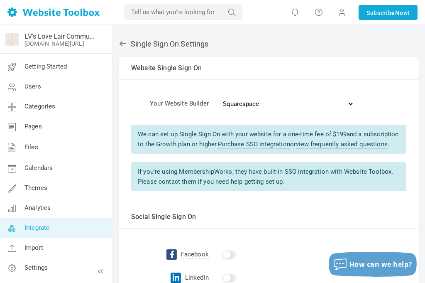
click at [123, 45] on icon at bounding box center [123, 43] width 8 height 8
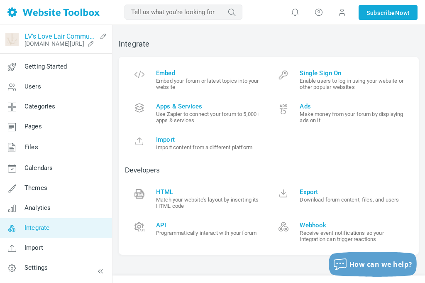
click at [33, 39] on link "LV's Love Lair Community" at bounding box center [61, 36] width 72 height 8
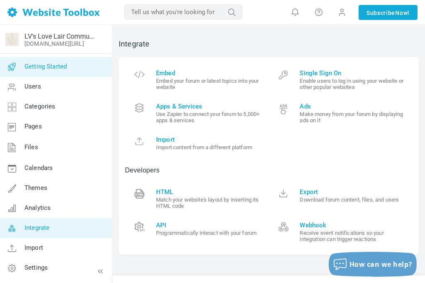
click at [61, 65] on span "Getting Started" at bounding box center [46, 66] width 42 height 7
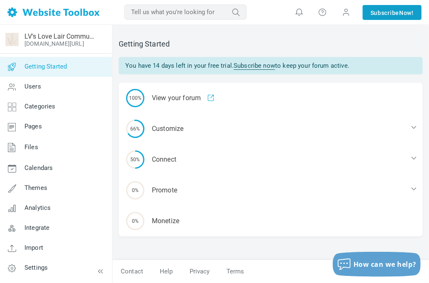
click at [368, 15] on link "Subscribe Now!" at bounding box center [392, 12] width 59 height 15
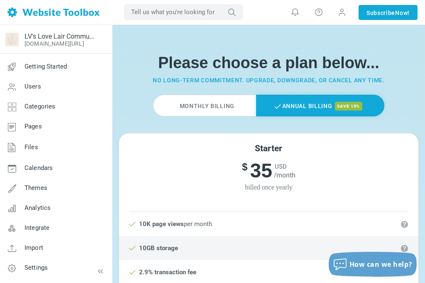
click at [382, 115] on div "Monthly Billing Annual Billing save 15%" at bounding box center [268, 106] width 231 height 22
click at [378, 169] on h6 "$ 35 USD /month" at bounding box center [268, 171] width 299 height 24
click at [212, 108] on label "Monthly Billing" at bounding box center [204, 106] width 103 height 22
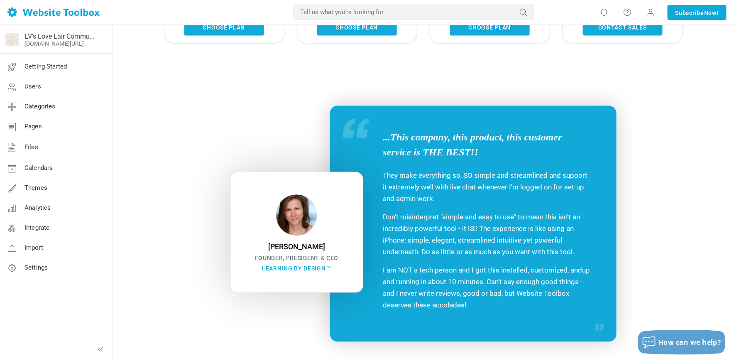
scroll to position [76, 0]
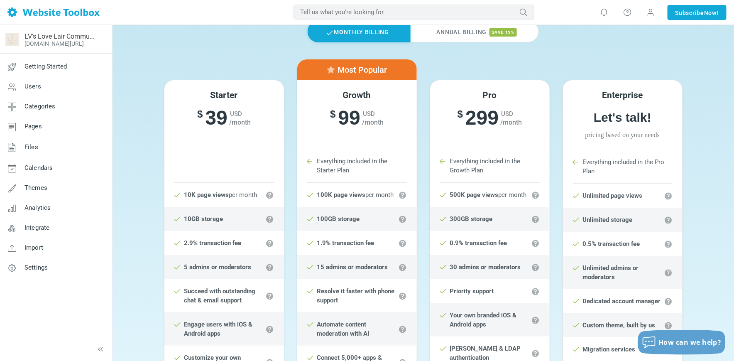
click at [425, 156] on div "Starter $ 39 USD /month $ 35 USD /month billed once yearly Starter Plan 10K pag…" at bounding box center [423, 342] width 609 height 566
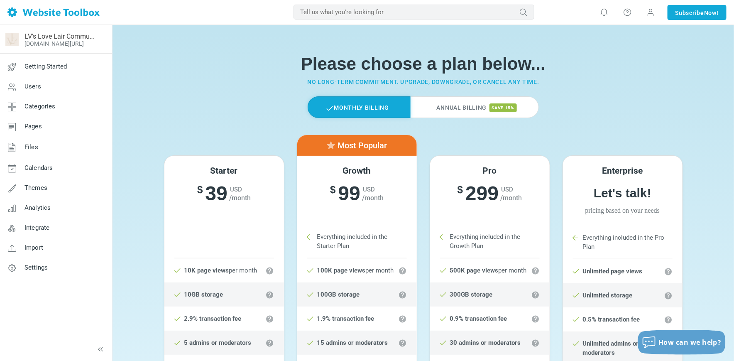
scroll to position [581, 0]
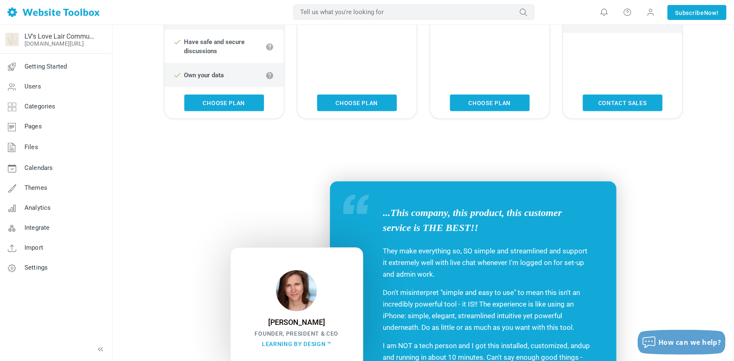
drag, startPoint x: 173, startPoint y: 166, endPoint x: 171, endPoint y: 153, distance: 13.0
click at [174, 167] on section "...This company, this product, this customer service is THE BEST!! They make ev…" at bounding box center [424, 299] width 622 height 360
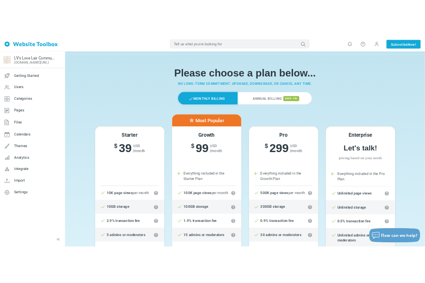
scroll to position [0, 0]
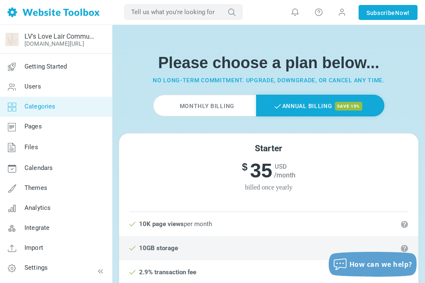
click at [37, 107] on span "Categories" at bounding box center [40, 106] width 31 height 7
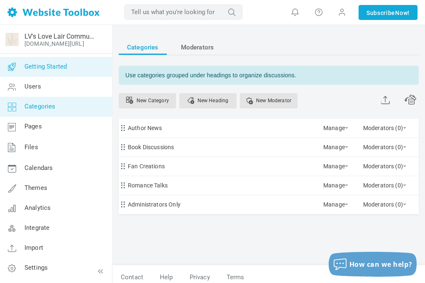
click at [40, 68] on span "Getting Started" at bounding box center [46, 66] width 42 height 7
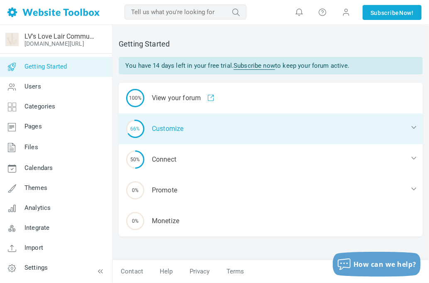
click at [177, 125] on div "66% Customize" at bounding box center [271, 128] width 304 height 31
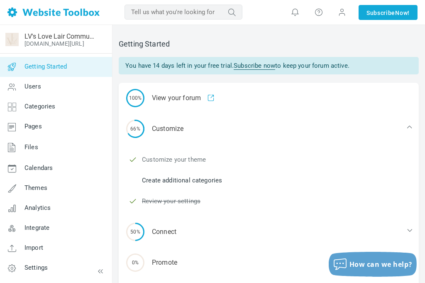
click at [166, 159] on link "Customize your theme" at bounding box center [174, 159] width 64 height 9
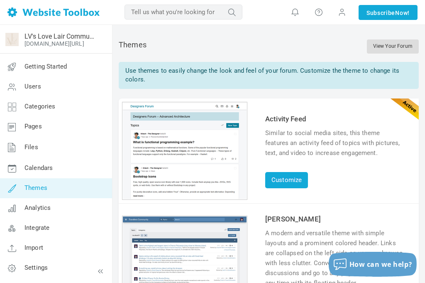
click at [394, 47] on link "View Your Forum" at bounding box center [393, 46] width 52 height 14
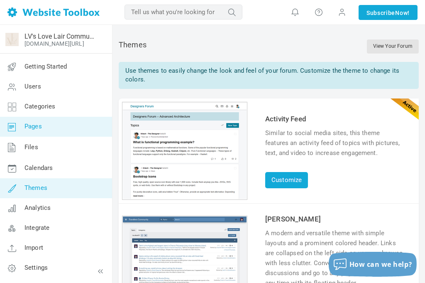
click at [26, 128] on span "Pages" at bounding box center [33, 126] width 17 height 7
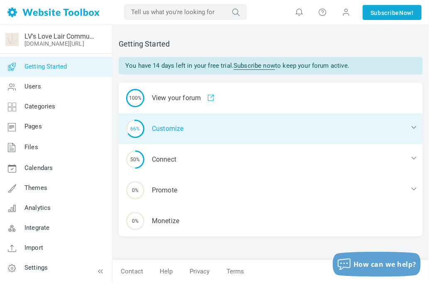
click at [411, 125] on icon at bounding box center [414, 127] width 8 height 8
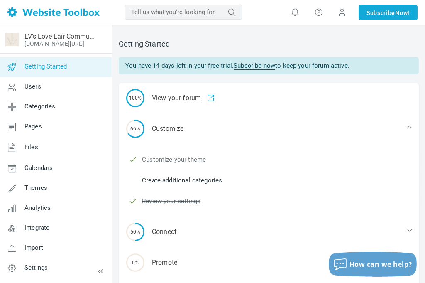
click at [174, 157] on link "Customize your theme" at bounding box center [174, 159] width 64 height 9
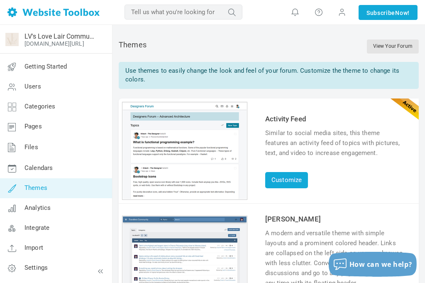
click at [31, 188] on span "Themes" at bounding box center [36, 187] width 23 height 7
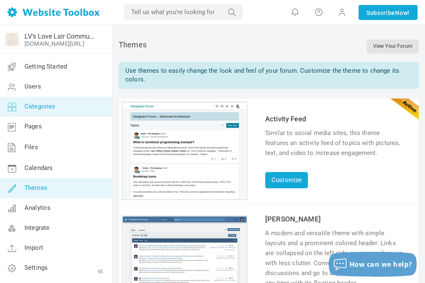
click at [30, 108] on span "Categories" at bounding box center [40, 106] width 31 height 7
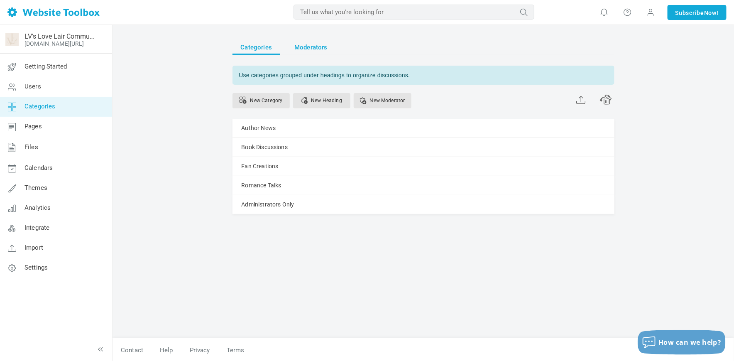
click at [314, 47] on span "Moderators" at bounding box center [310, 47] width 33 height 15
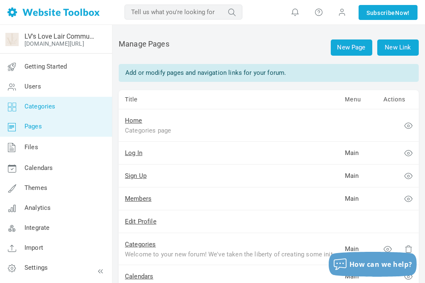
click at [32, 109] on span "Categories" at bounding box center [40, 106] width 31 height 7
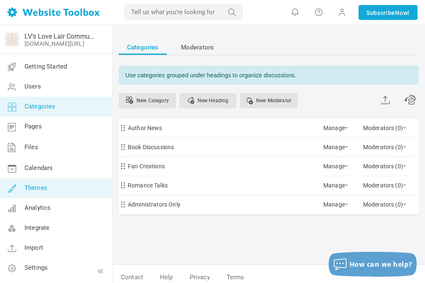
click at [34, 188] on span "Themes" at bounding box center [36, 187] width 23 height 7
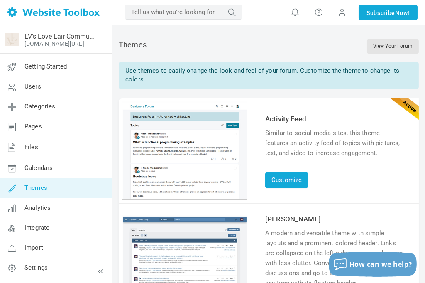
click at [156, 66] on div "Use themes to easily change the look and feel of your forum. Customize the them…" at bounding box center [269, 75] width 300 height 27
click at [340, 14] on span at bounding box center [342, 11] width 8 height 9
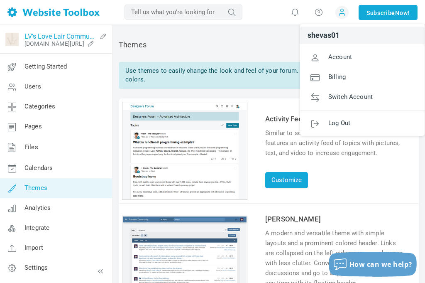
click at [58, 37] on link "LV's Love Lair Community" at bounding box center [61, 36] width 72 height 8
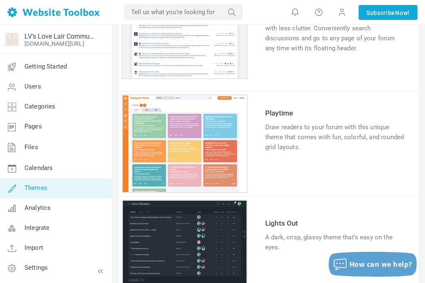
scroll to position [237, 0]
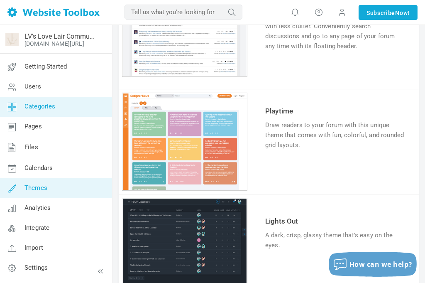
click at [29, 108] on span "Categories" at bounding box center [40, 106] width 31 height 7
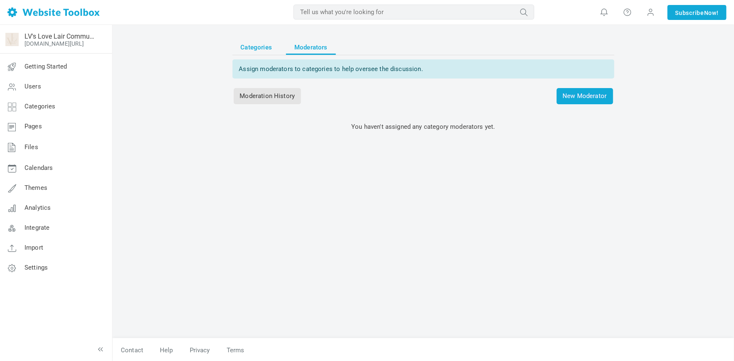
click at [249, 45] on span "Categories" at bounding box center [257, 47] width 32 height 15
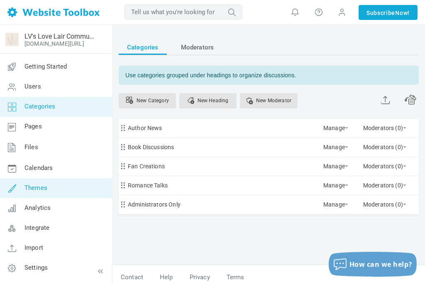
click at [37, 189] on span "Themes" at bounding box center [36, 187] width 23 height 7
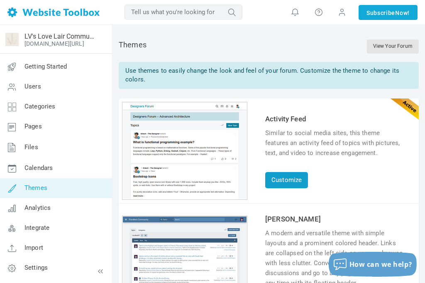
click at [275, 184] on link "Customize" at bounding box center [286, 180] width 43 height 16
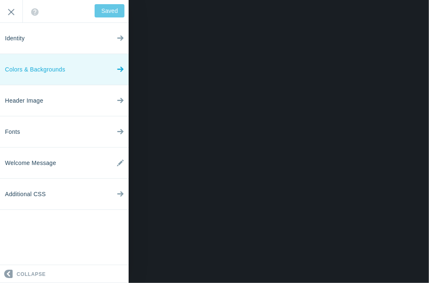
click at [84, 71] on link "Colors & Backgrounds" at bounding box center [64, 69] width 129 height 31
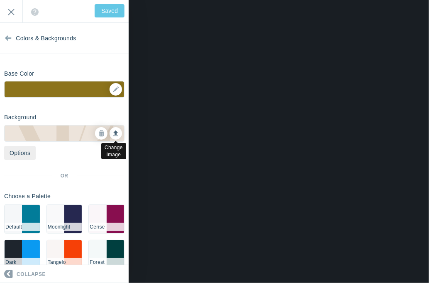
click at [110, 135] on link at bounding box center [116, 133] width 12 height 12
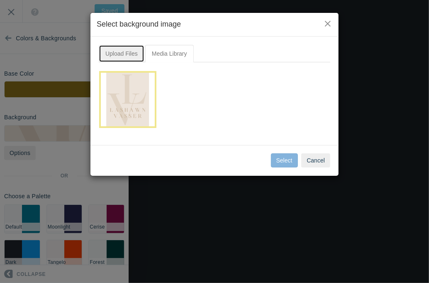
click at [123, 53] on link "Upload Files" at bounding box center [122, 53] width 46 height 17
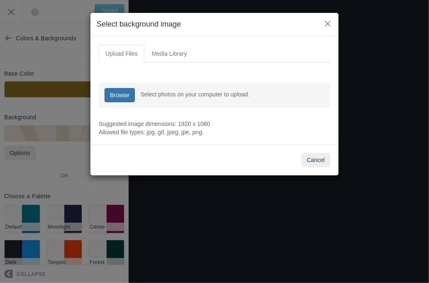
click at [124, 93] on link "Browse" at bounding box center [120, 95] width 30 height 14
type input "C:\fakepath\freepik__a-photorealistic-professional-lifestyle-photograph__51363.…"
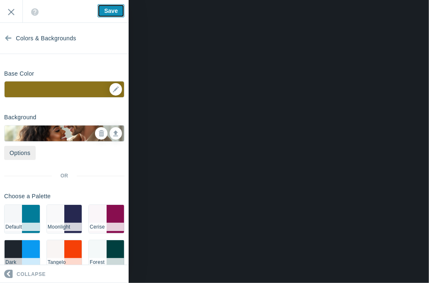
click at [109, 7] on input "Save" at bounding box center [111, 10] width 27 height 13
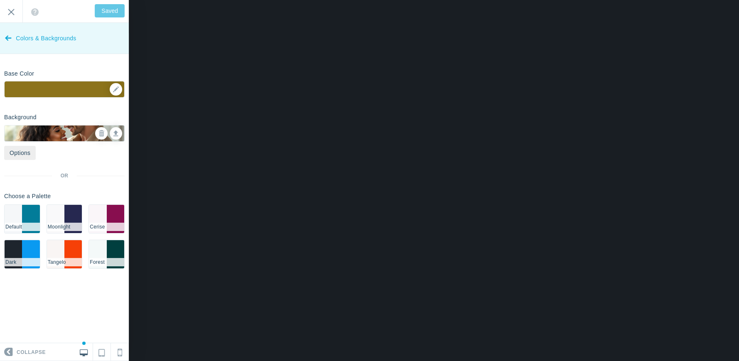
click at [6, 39] on icon at bounding box center [8, 36] width 7 height 31
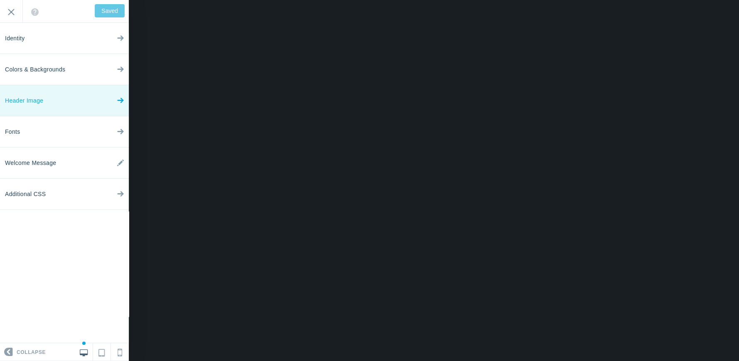
click at [26, 101] on span "Header Image" at bounding box center [24, 100] width 38 height 31
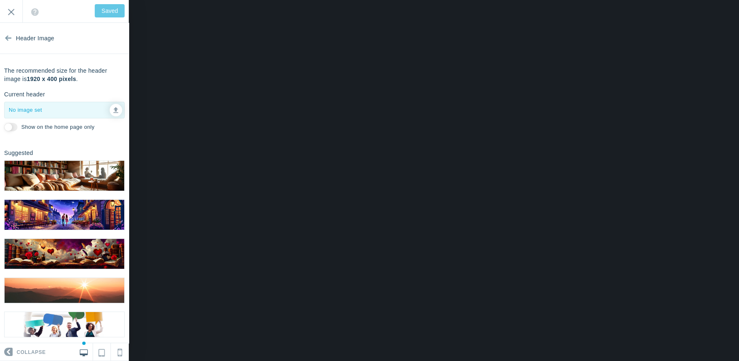
click at [33, 174] on img at bounding box center [65, 176] width 120 height 30
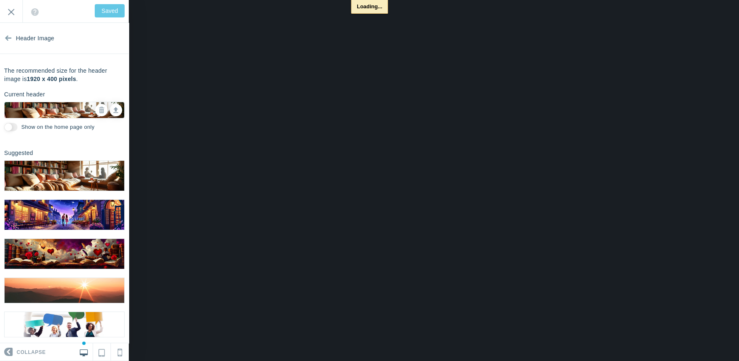
type input "Save"
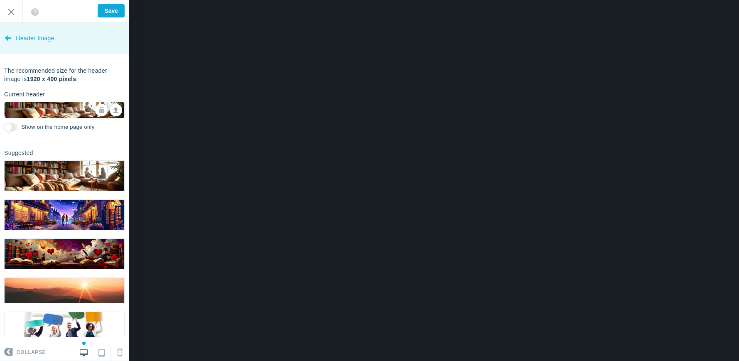
click at [10, 36] on icon at bounding box center [8, 36] width 7 height 31
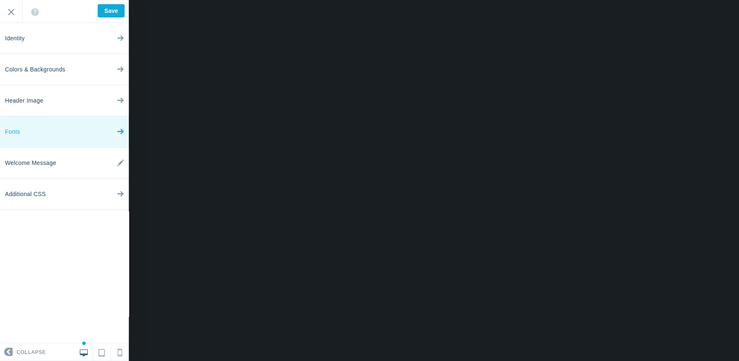
click at [11, 130] on span "Fonts" at bounding box center [12, 131] width 15 height 31
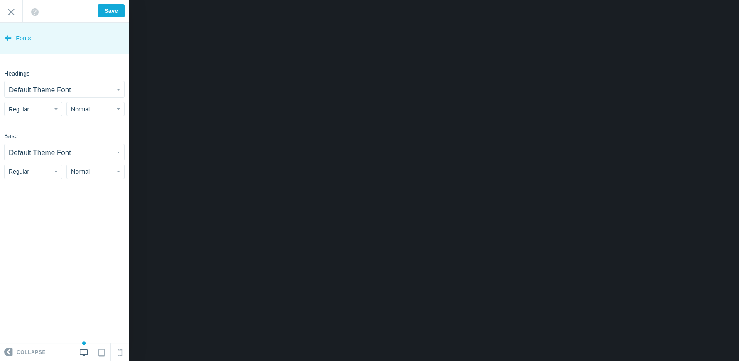
click at [9, 39] on icon at bounding box center [8, 36] width 7 height 31
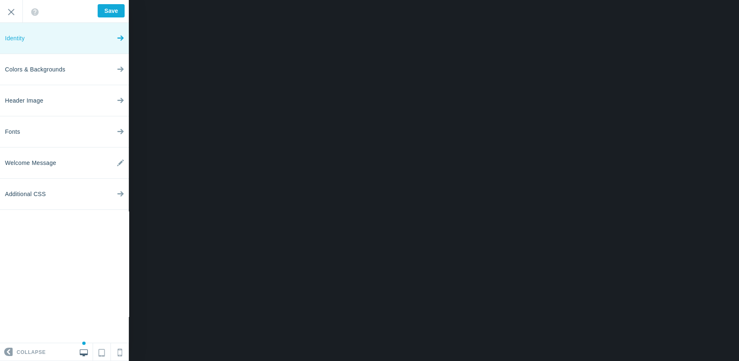
click at [121, 37] on icon at bounding box center [120, 36] width 7 height 31
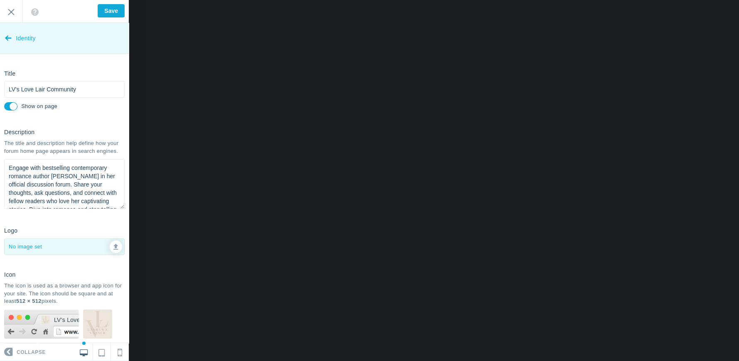
click at [8, 39] on icon at bounding box center [8, 36] width 7 height 31
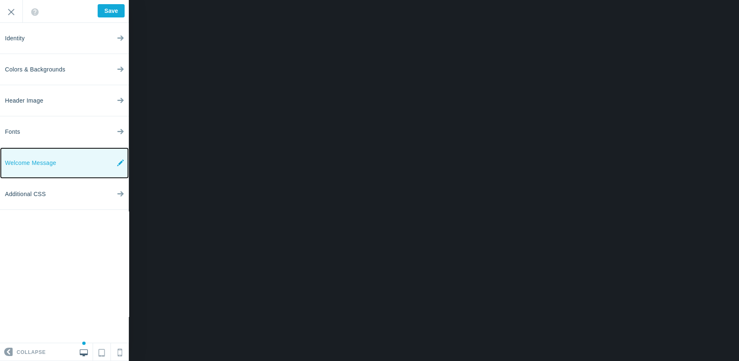
click at [41, 165] on span "Welcome Message" at bounding box center [30, 162] width 51 height 31
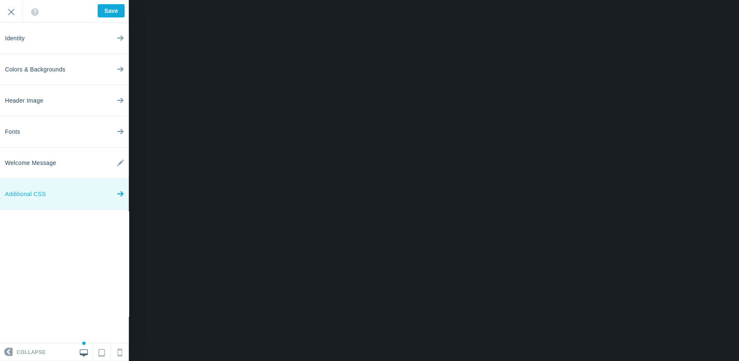
click at [37, 196] on span "Additional CSS" at bounding box center [25, 194] width 41 height 31
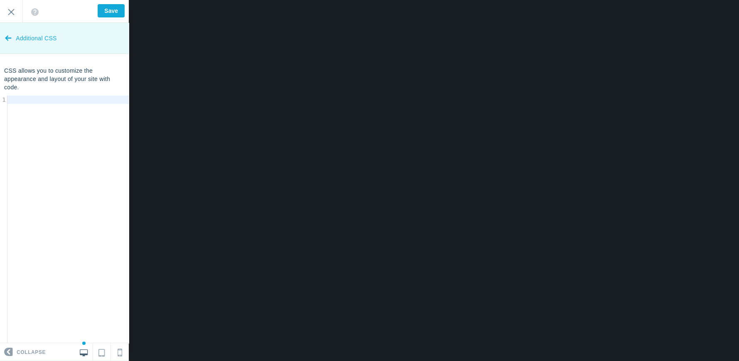
click at [6, 40] on icon at bounding box center [8, 36] width 7 height 31
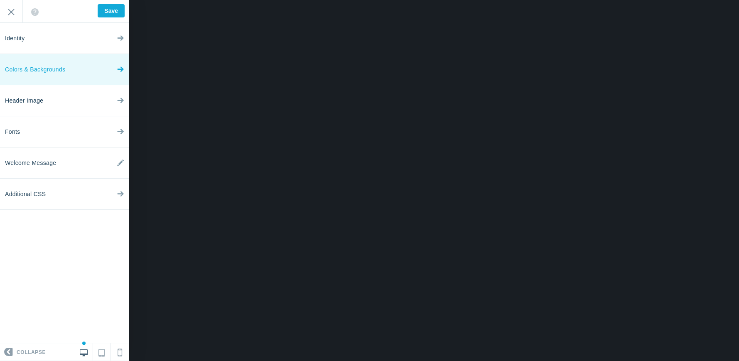
click at [121, 72] on icon at bounding box center [120, 67] width 7 height 31
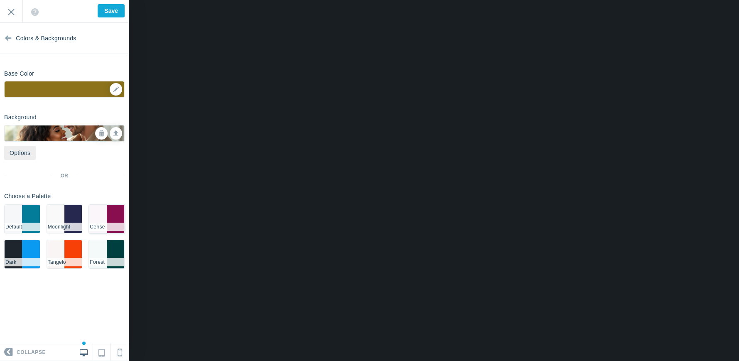
click at [109, 223] on li "Cerise" at bounding box center [106, 227] width 35 height 8
click at [111, 91] on div "▼" at bounding box center [65, 91] width 120 height 21
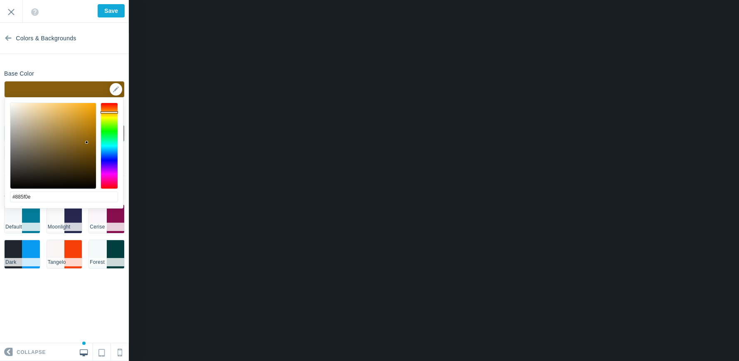
drag, startPoint x: 112, startPoint y: 179, endPoint x: 112, endPoint y: 112, distance: 66.9
click at [112, 112] on div at bounding box center [109, 146] width 17 height 86
type input "#d19215"
drag, startPoint x: 87, startPoint y: 142, endPoint x: 87, endPoint y: 118, distance: 24.1
click at [87, 118] on div at bounding box center [86, 117] width 3 height 3
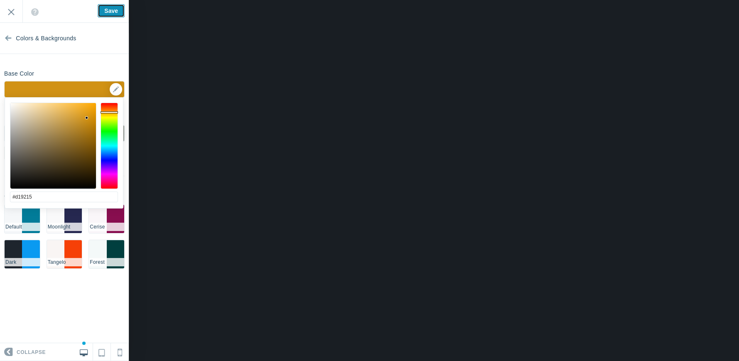
click at [104, 13] on input "Save" at bounding box center [111, 10] width 27 height 13
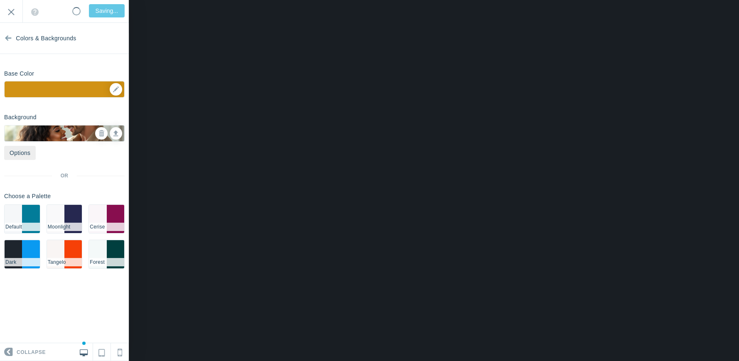
type input "Saved"
click at [30, 154] on link "Options" at bounding box center [20, 153] width 32 height 14
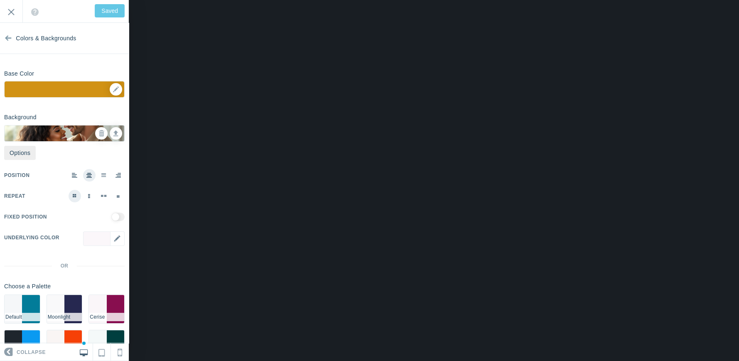
click at [86, 240] on div "▼" at bounding box center [104, 244] width 42 height 27
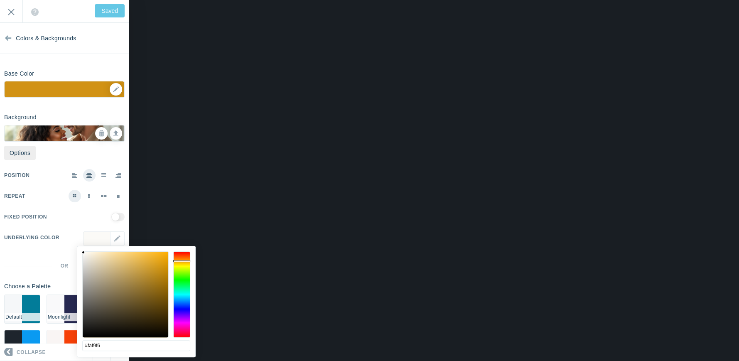
type input "#faf8f6"
drag, startPoint x: 183, startPoint y: 327, endPoint x: 182, endPoint y: 260, distance: 67.3
click at [182, 260] on div at bounding box center [181, 294] width 17 height 86
type input "Save"
drag, startPoint x: 82, startPoint y: 253, endPoint x: 166, endPoint y: 260, distance: 83.8
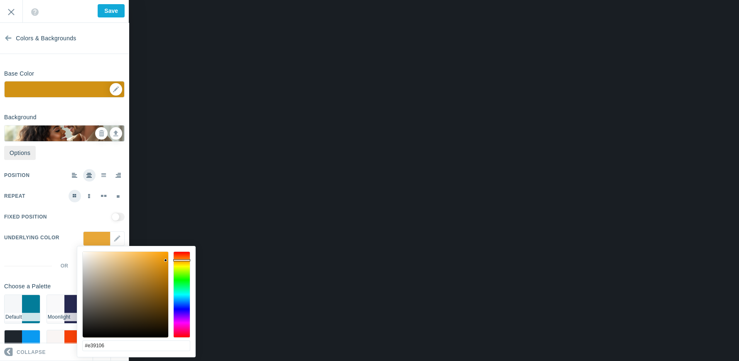
click at [166, 260] on div at bounding box center [165, 260] width 3 height 3
type input "#e9e2d5"
drag, startPoint x: 166, startPoint y: 260, endPoint x: 90, endPoint y: 258, distance: 76.0
click at [90, 258] on div at bounding box center [89, 258] width 3 height 3
click at [83, 196] on label at bounding box center [89, 196] width 12 height 12
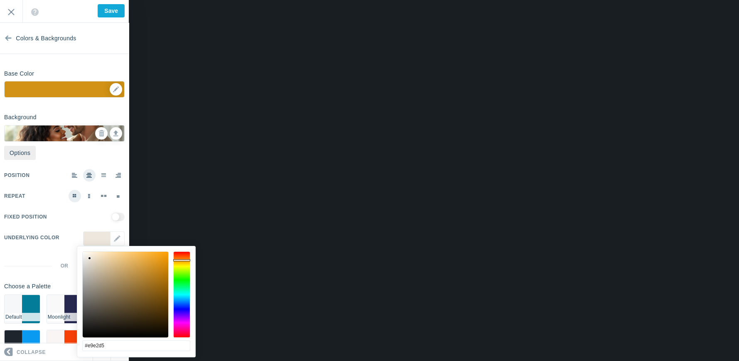
click at [0, 0] on input "radio" at bounding box center [0, 0] width 0 height 0
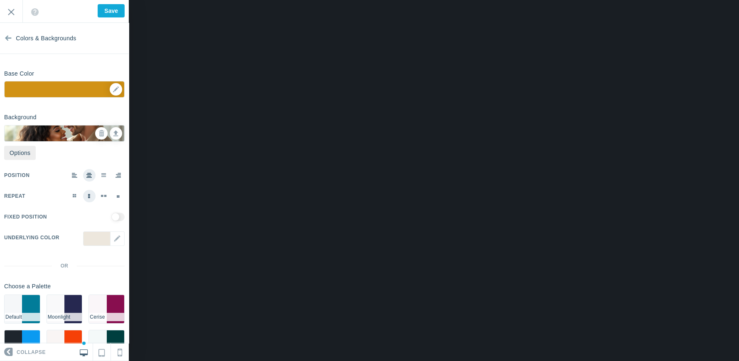
click at [73, 195] on span at bounding box center [75, 196] width 4 height 4
click at [0, 0] on input "radio" at bounding box center [0, 0] width 0 height 0
click at [117, 197] on span at bounding box center [118, 196] width 3 height 2
click at [0, 0] on input "radio" at bounding box center [0, 0] width 0 height 0
click at [73, 196] on span at bounding box center [75, 196] width 4 height 4
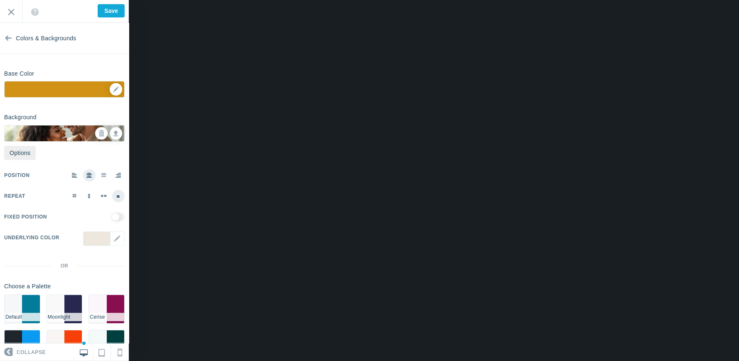
click at [0, 0] on input "radio" at bounding box center [0, 0] width 0 height 0
drag, startPoint x: 107, startPoint y: 218, endPoint x: 121, endPoint y: 215, distance: 13.9
click at [121, 215] on div "Background Options Select Image ▼ Position Repeat Fixed Position Underlying Col…" at bounding box center [64, 237] width 129 height 255
click at [114, 217] on input "checkbox" at bounding box center [117, 217] width 13 height 8
click at [111, 215] on input "checkbox" at bounding box center [117, 217] width 13 height 8
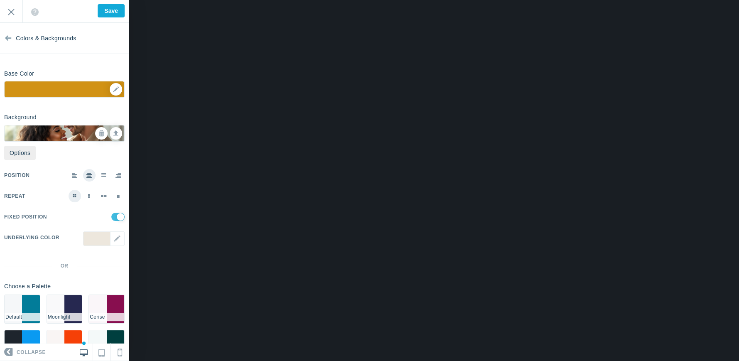
checkbox input "false"
click at [104, 9] on input "Save" at bounding box center [111, 10] width 27 height 13
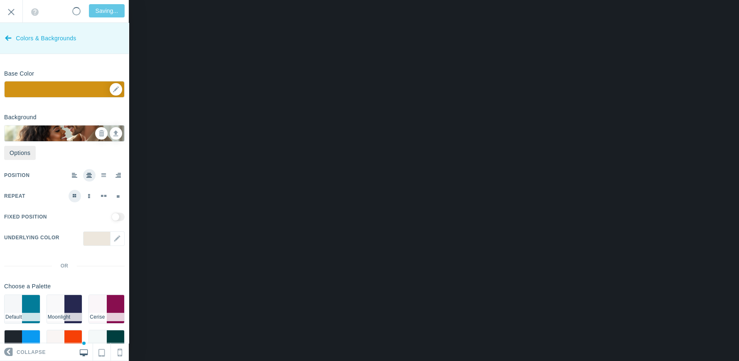
type input "Saved"
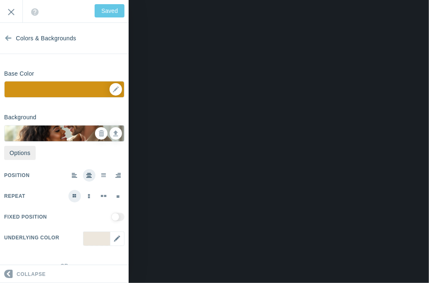
click at [108, 239] on div "▼" at bounding box center [104, 244] width 42 height 27
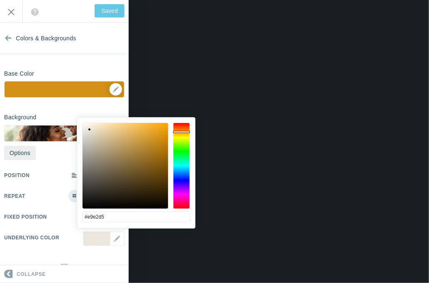
click at [97, 258] on div "Background Options Select Image ▼ Position Repeat Fixed Position Underlying Col…" at bounding box center [64, 237] width 129 height 255
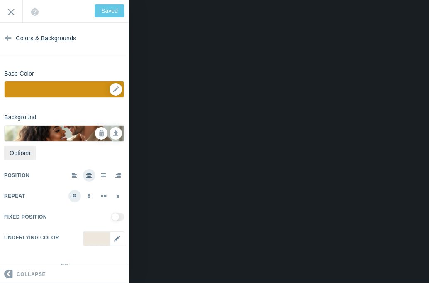
click at [110, 238] on div "▼" at bounding box center [104, 244] width 42 height 27
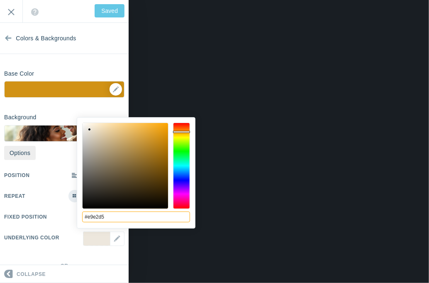
click at [115, 216] on input "#e9e2d5" at bounding box center [136, 216] width 108 height 11
drag, startPoint x: 115, startPoint y: 216, endPoint x: 78, endPoint y: 217, distance: 37.0
click at [78, 217] on div "#e9e2d5 cancel choose" at bounding box center [136, 233] width 118 height 231
type input "#000000"
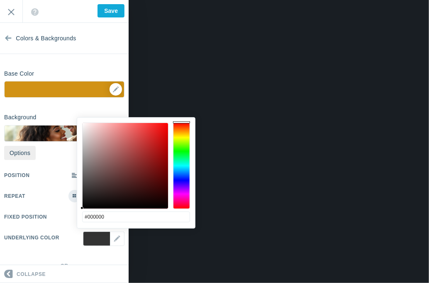
click at [54, 219] on div "Fixed Position" at bounding box center [64, 217] width 120 height 12
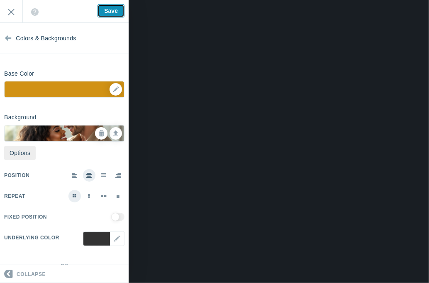
click at [110, 10] on input "Save" at bounding box center [111, 10] width 27 height 13
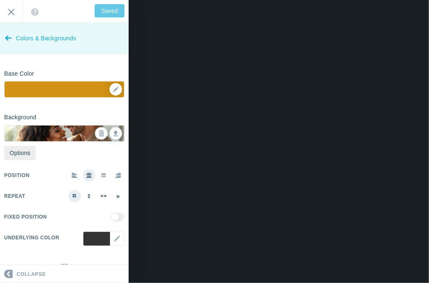
click at [10, 38] on icon at bounding box center [8, 36] width 7 height 31
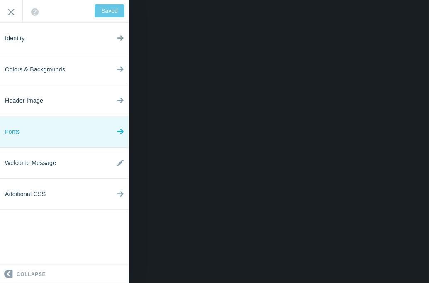
click at [17, 129] on span "Fonts" at bounding box center [12, 131] width 15 height 31
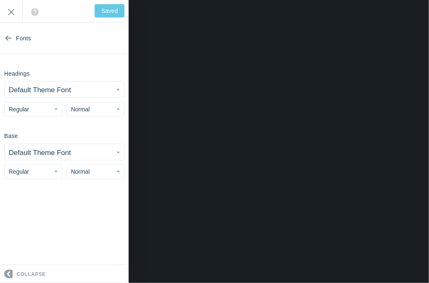
click at [38, 91] on small "Default Theme Font" at bounding box center [40, 90] width 62 height 8
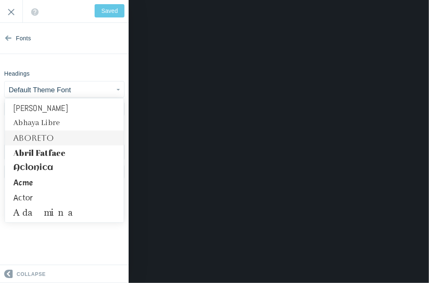
click at [32, 136] on link "Aboreto" at bounding box center [64, 137] width 119 height 15
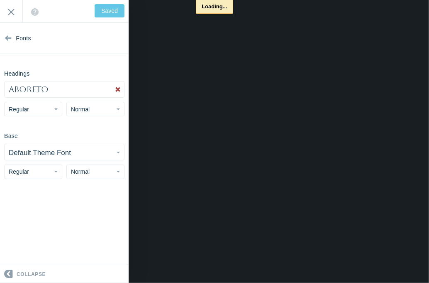
type input "Save"
click at [50, 91] on button "Aboreto" at bounding box center [65, 89] width 120 height 16
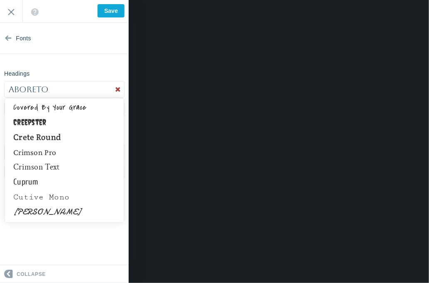
scroll to position [1767, 0]
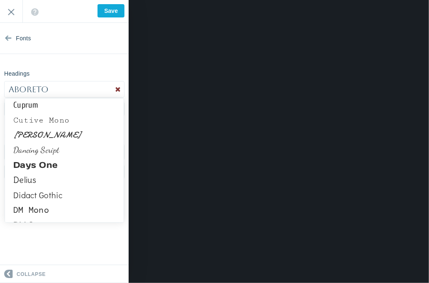
click at [116, 90] on link at bounding box center [118, 89] width 12 height 16
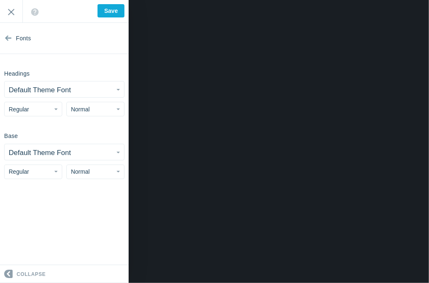
click at [56, 109] on span "button" at bounding box center [55, 109] width 3 height 2
click at [56, 110] on button "Regular" at bounding box center [33, 109] width 58 height 15
click at [7, 14] on input "Exit" at bounding box center [11, 11] width 22 height 23
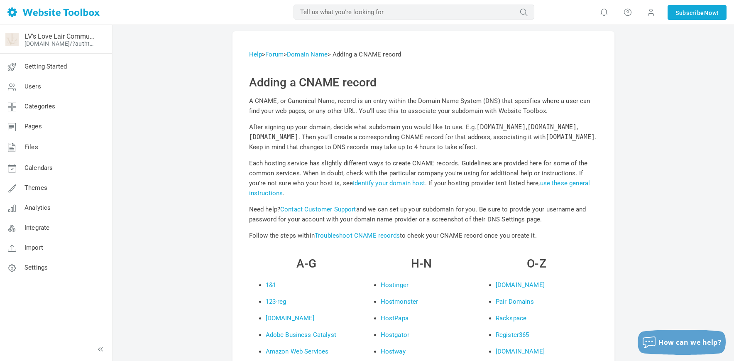
scroll to position [10877, 0]
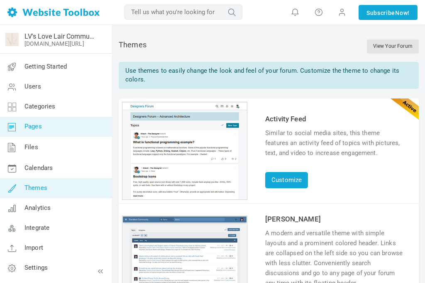
click at [33, 125] on span "Pages" at bounding box center [33, 126] width 17 height 7
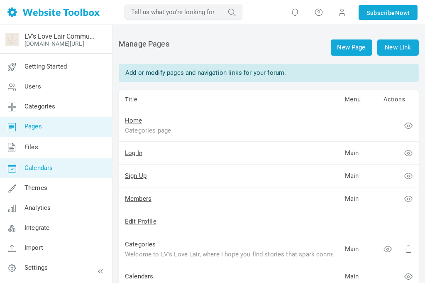
click at [38, 168] on span "Calendars" at bounding box center [39, 167] width 28 height 7
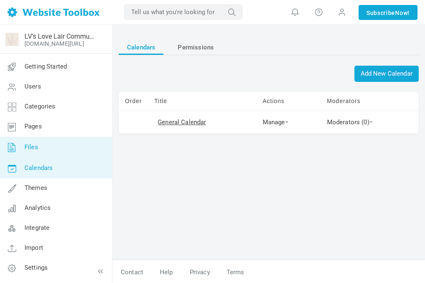
click at [25, 143] on span "Files" at bounding box center [32, 146] width 14 height 7
